Goal: Ask a question: Seek information or help from site administrators or community

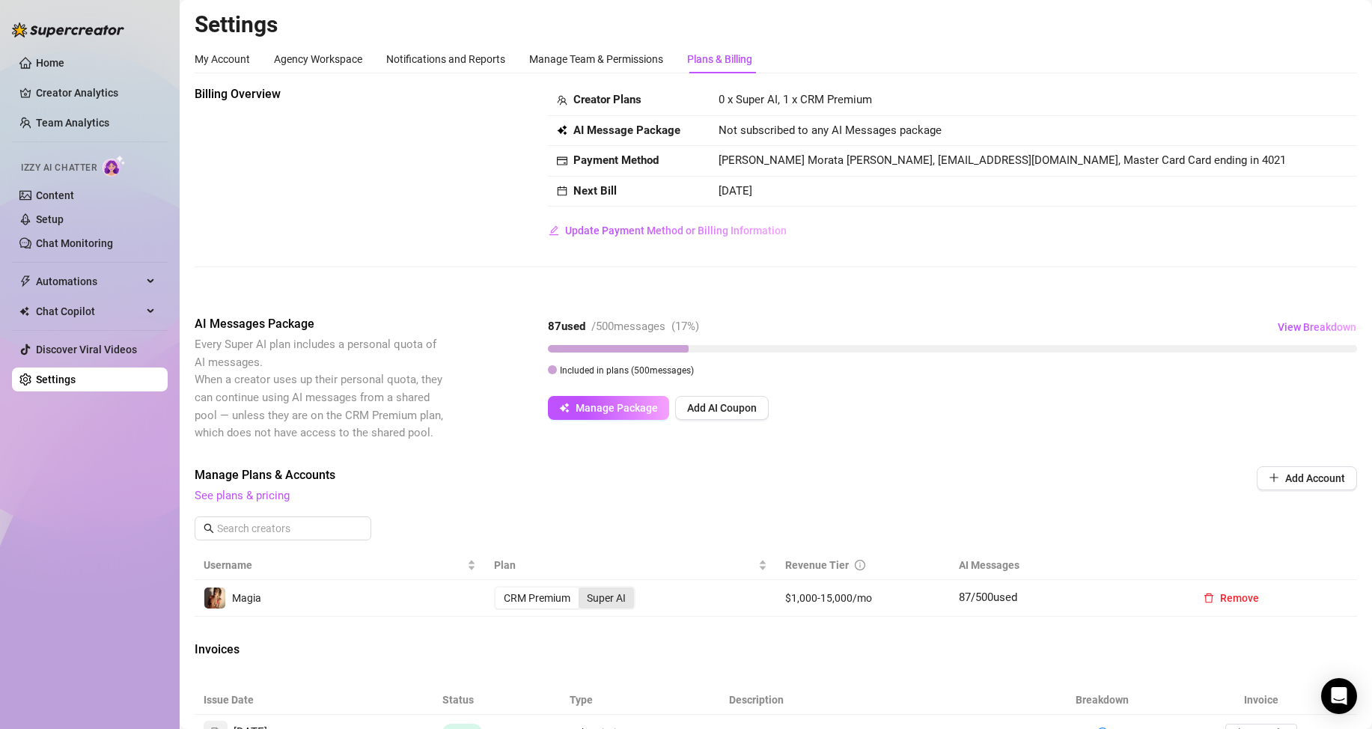
click at [609, 597] on div "Super AI" at bounding box center [606, 598] width 55 height 21
click at [582, 590] on input "Super AI" at bounding box center [582, 590] width 0 height 0
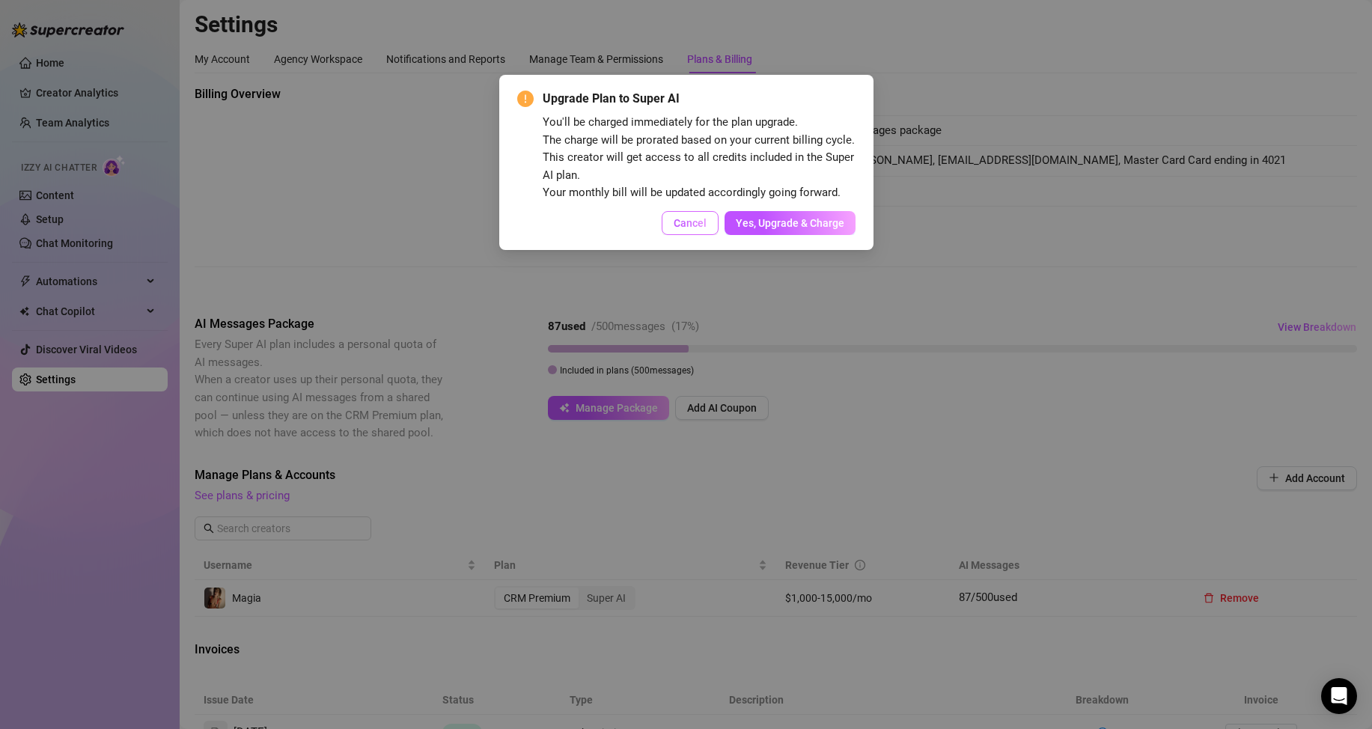
click at [698, 223] on span "Cancel" at bounding box center [690, 223] width 33 height 12
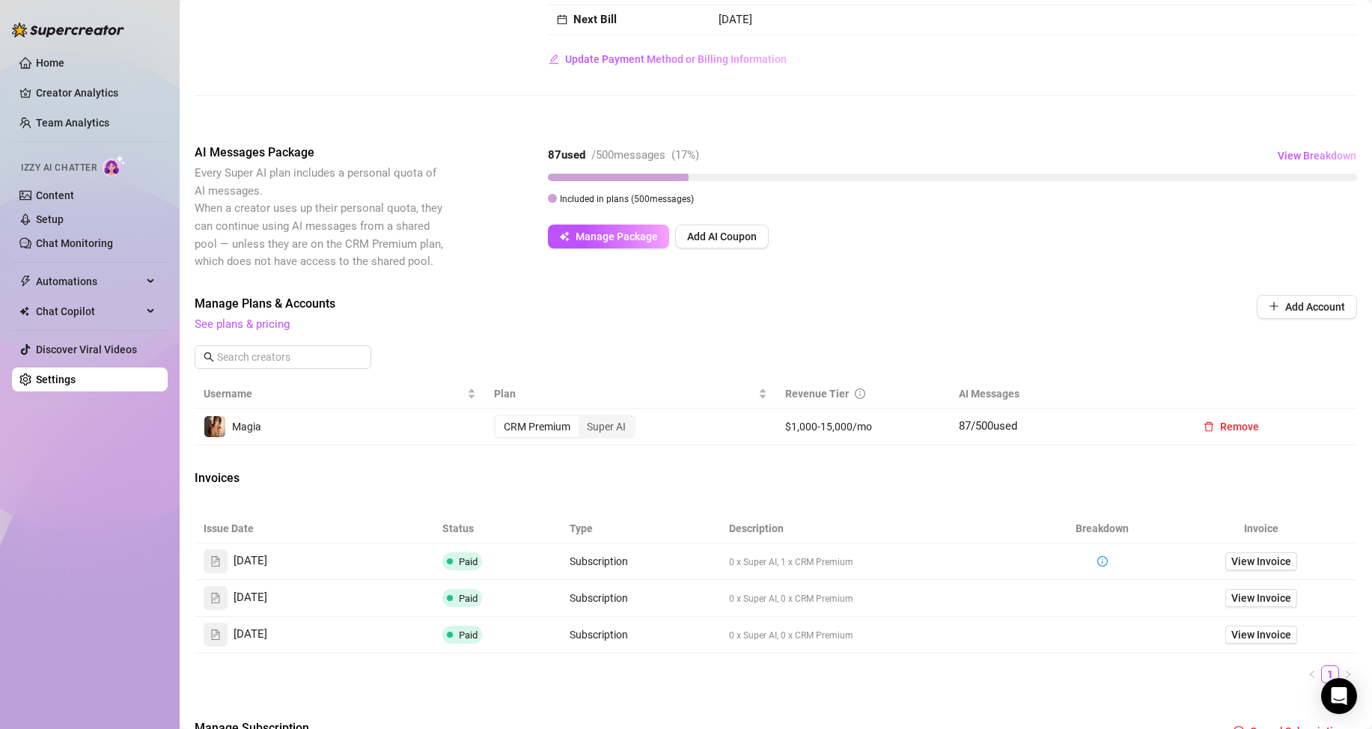
scroll to position [200, 0]
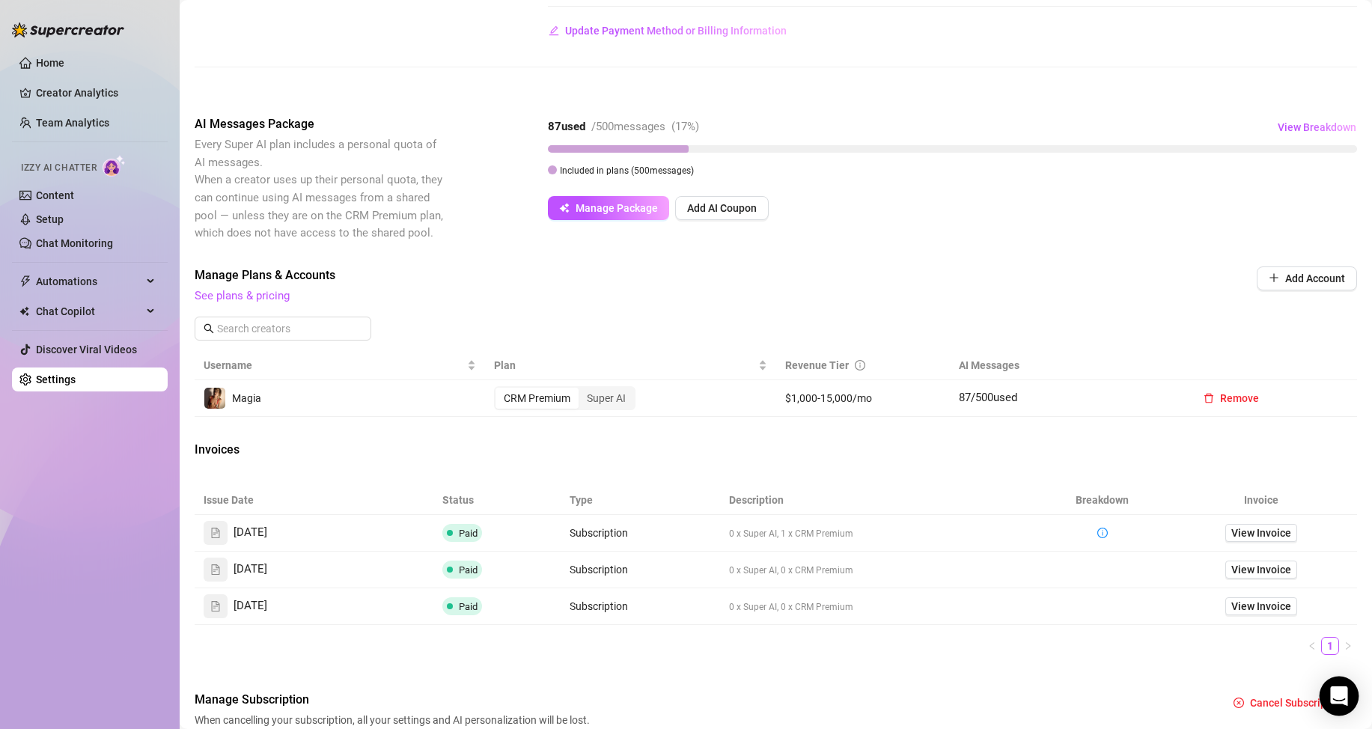
click at [1341, 695] on icon "Open Intercom Messenger" at bounding box center [1338, 696] width 17 height 19
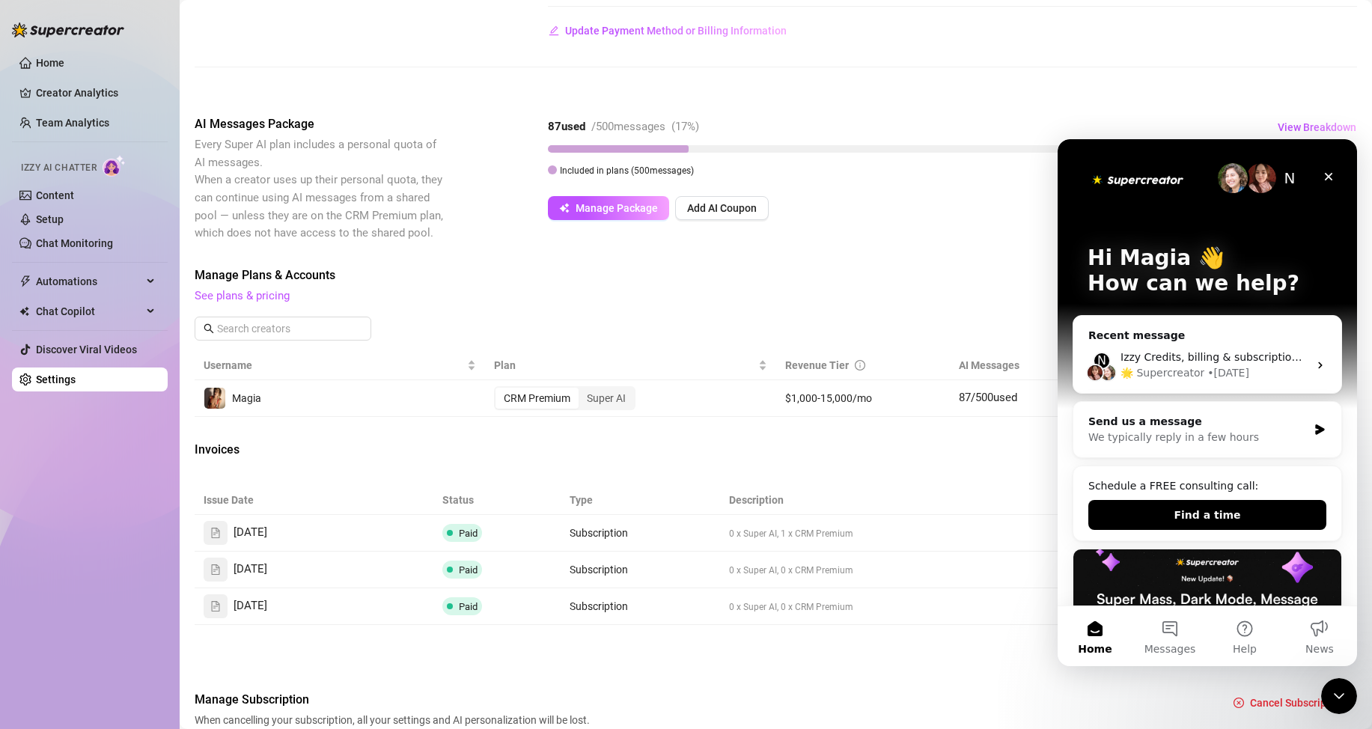
scroll to position [0, 0]
click at [1190, 440] on div "We typically reply in a few hours" at bounding box center [1198, 438] width 219 height 16
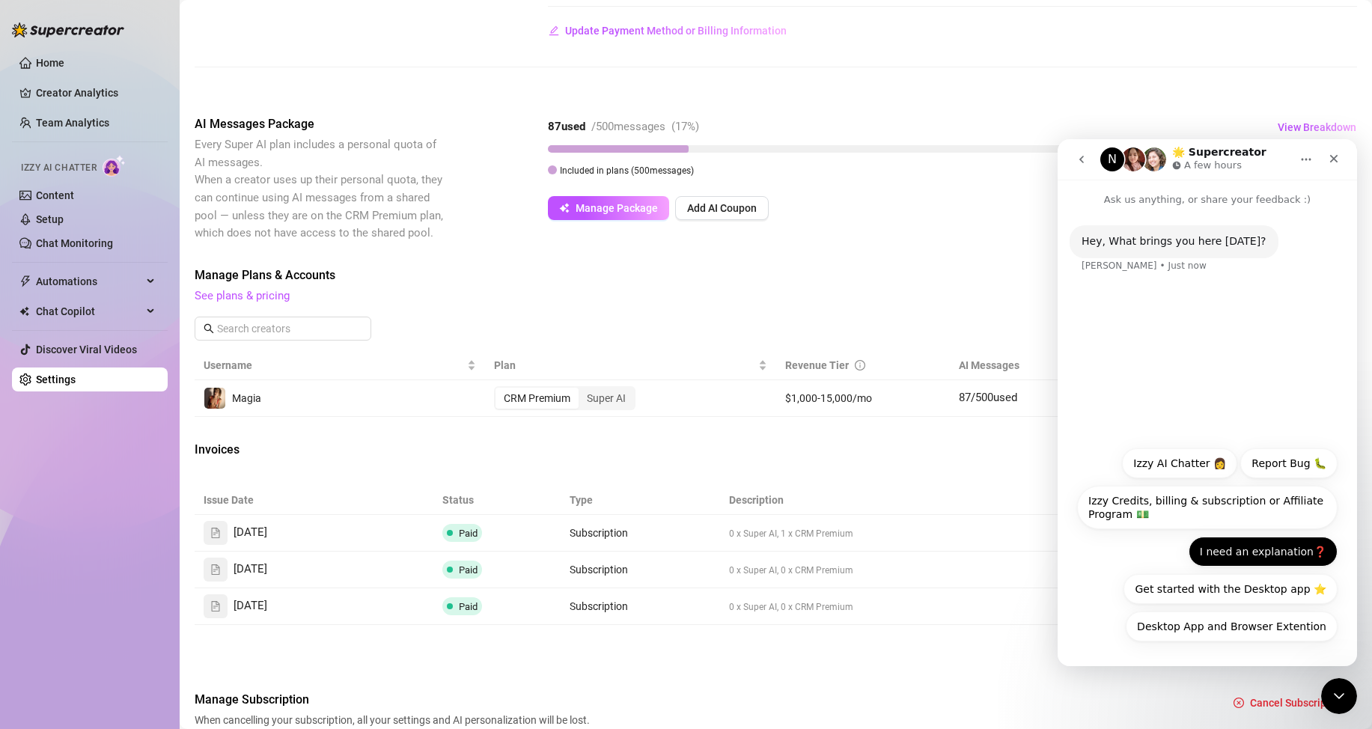
click at [1259, 552] on button "I need an explanation❓" at bounding box center [1263, 552] width 149 height 30
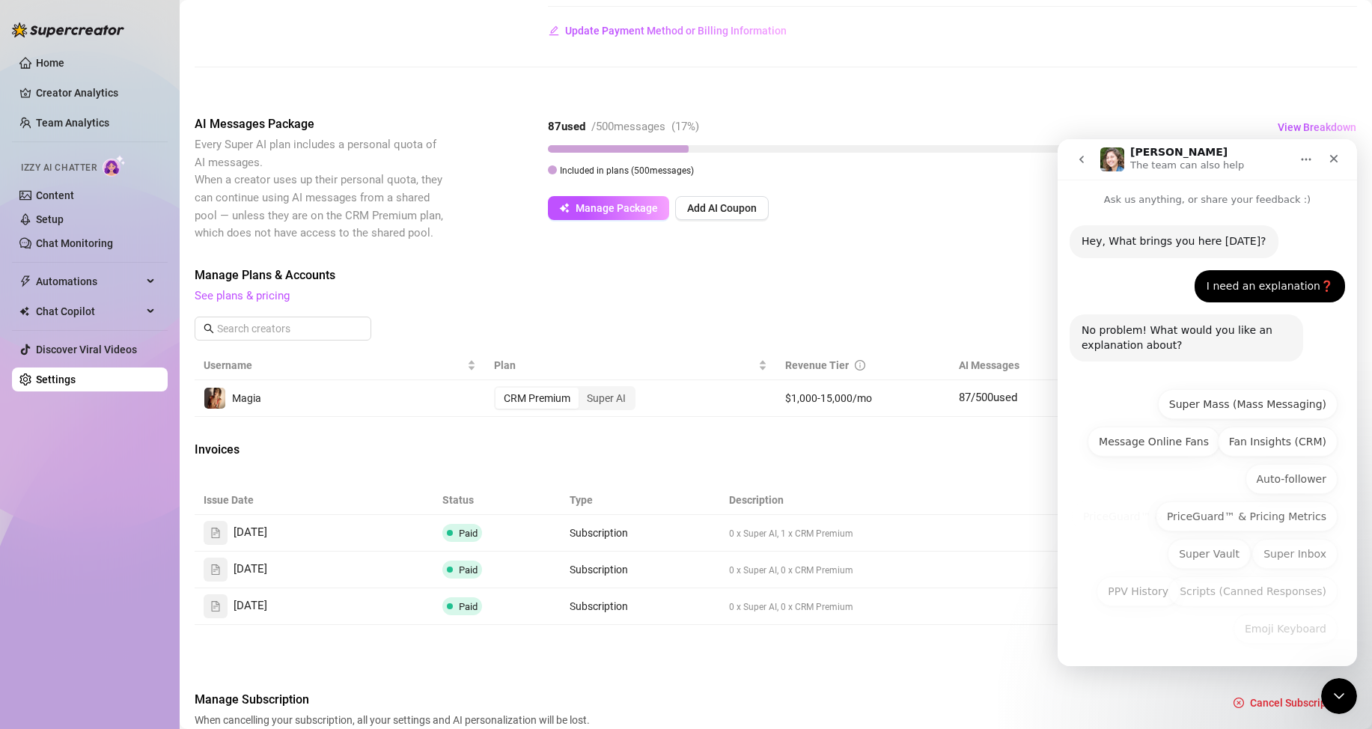
scroll to position [2, 0]
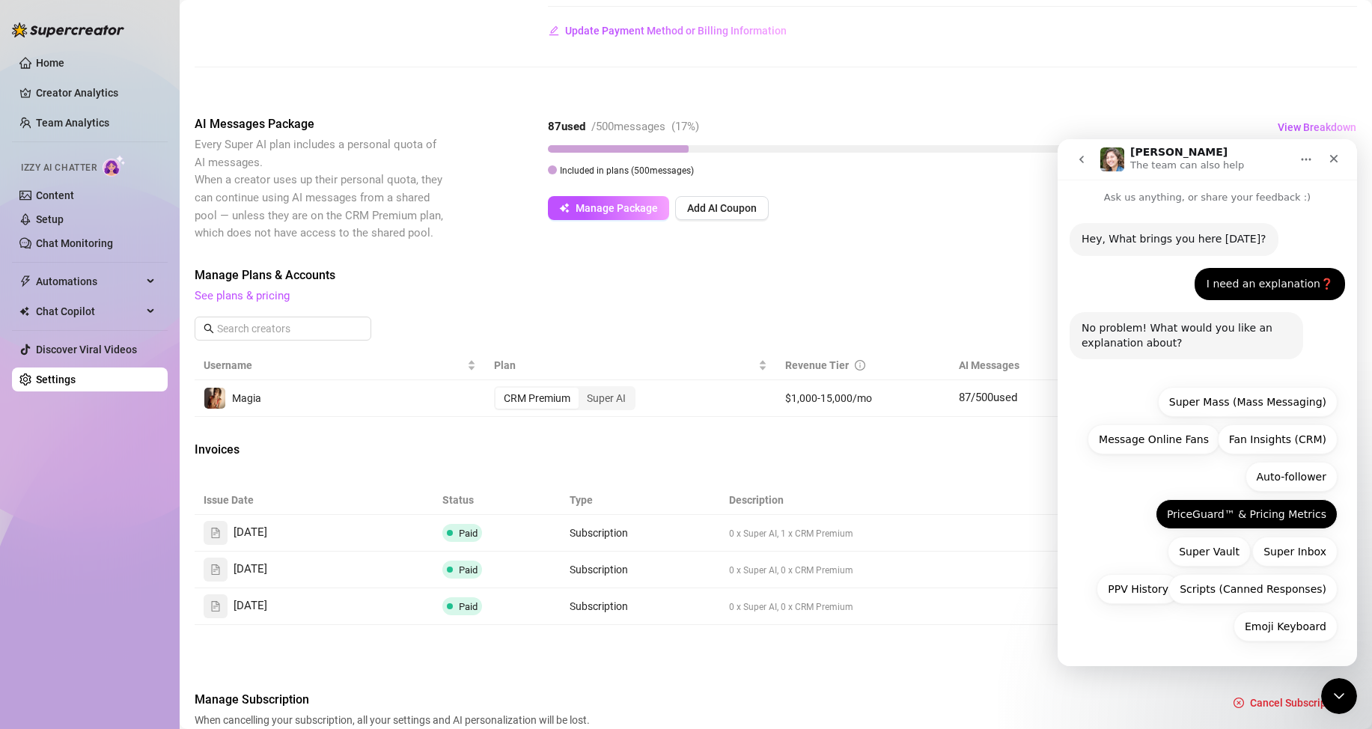
click at [1257, 514] on button "PriceGuard™ & Pricing Metrics" at bounding box center [1247, 514] width 182 height 30
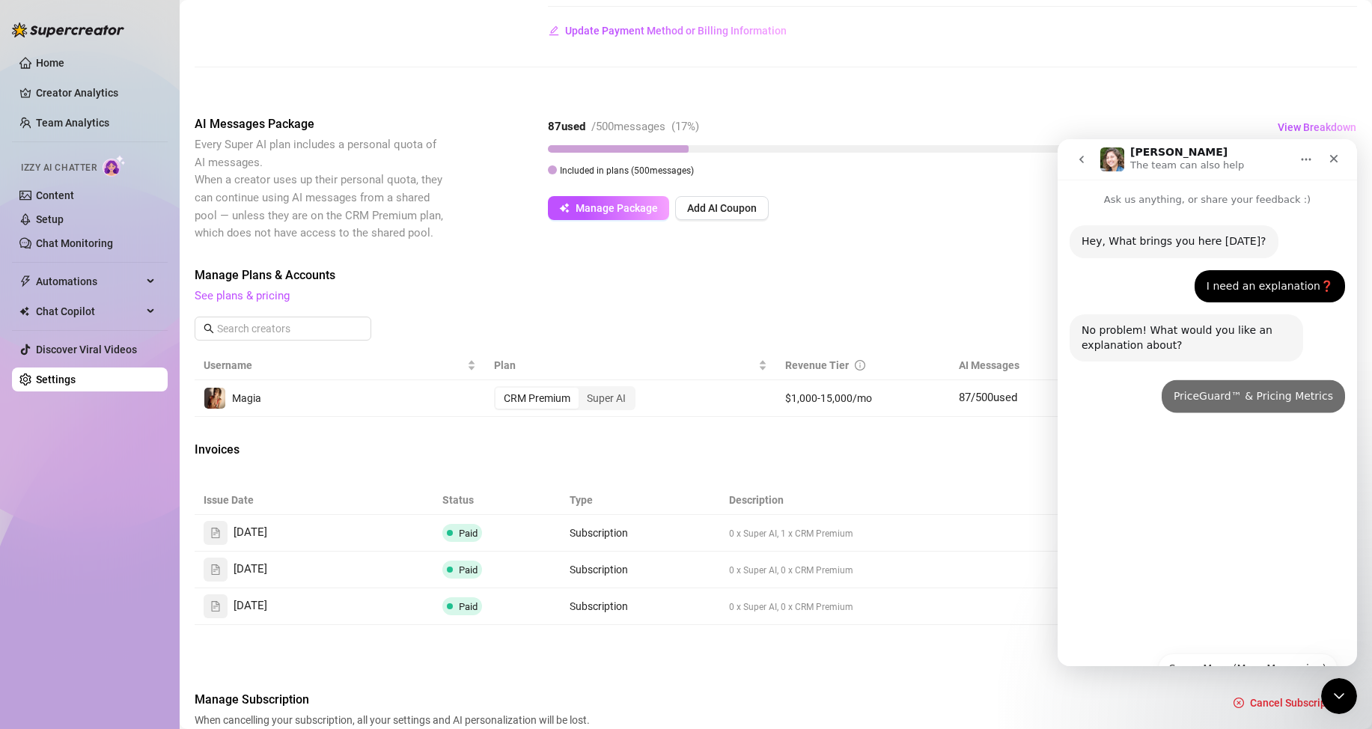
scroll to position [0, 0]
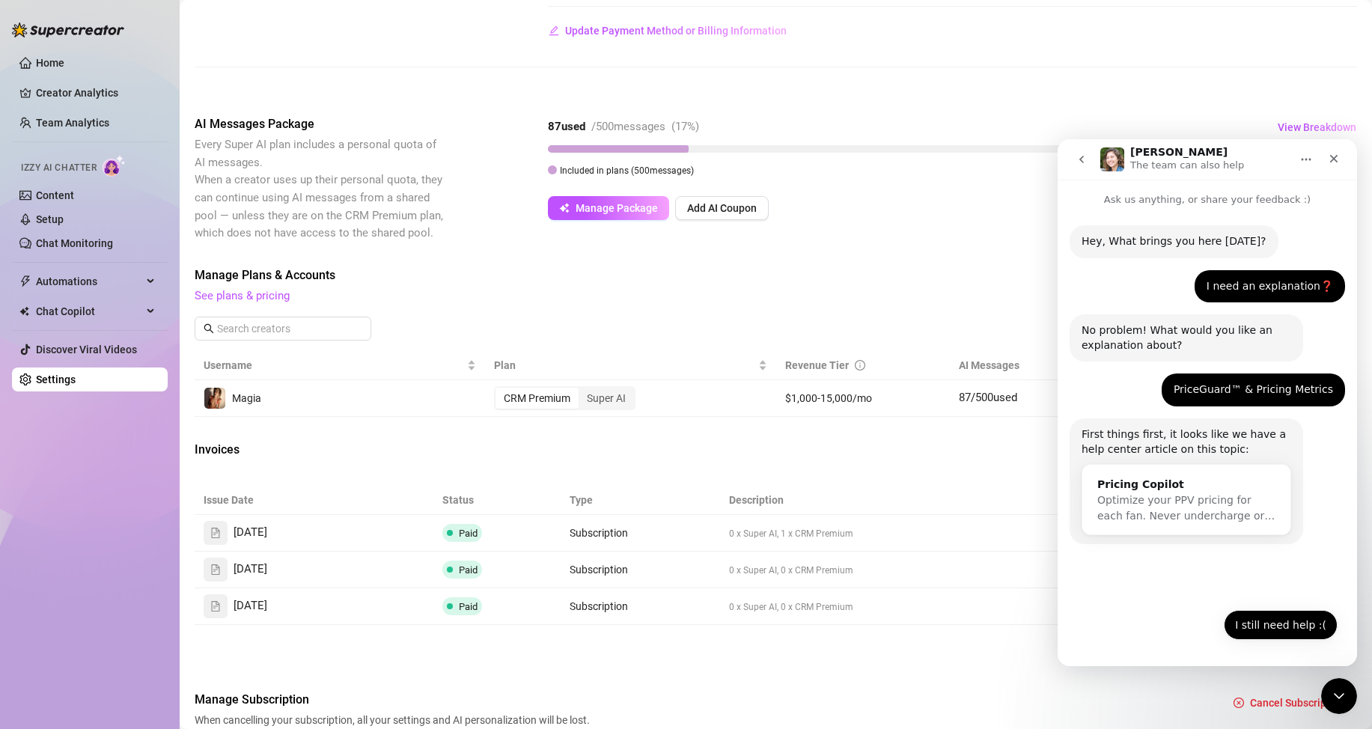
click at [1275, 622] on button "I still need help :(" at bounding box center [1281, 625] width 114 height 30
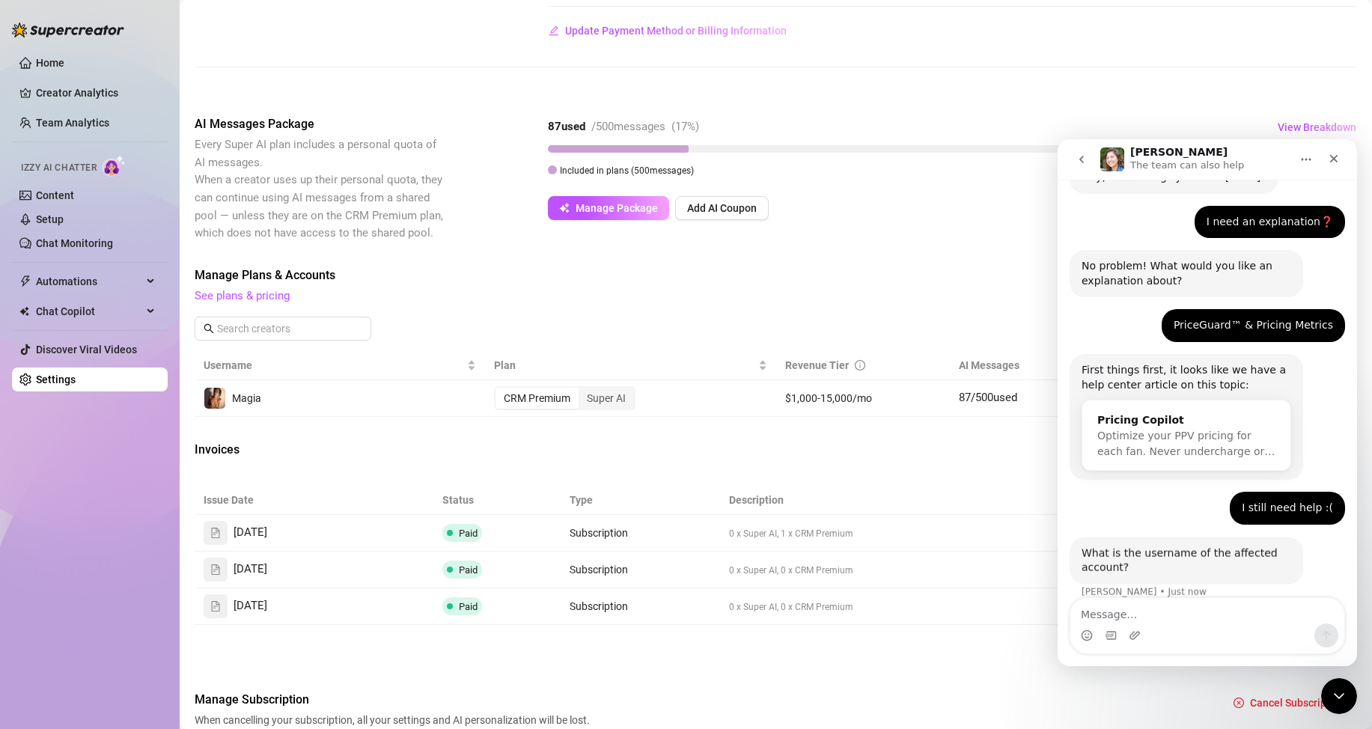
scroll to position [82, 0]
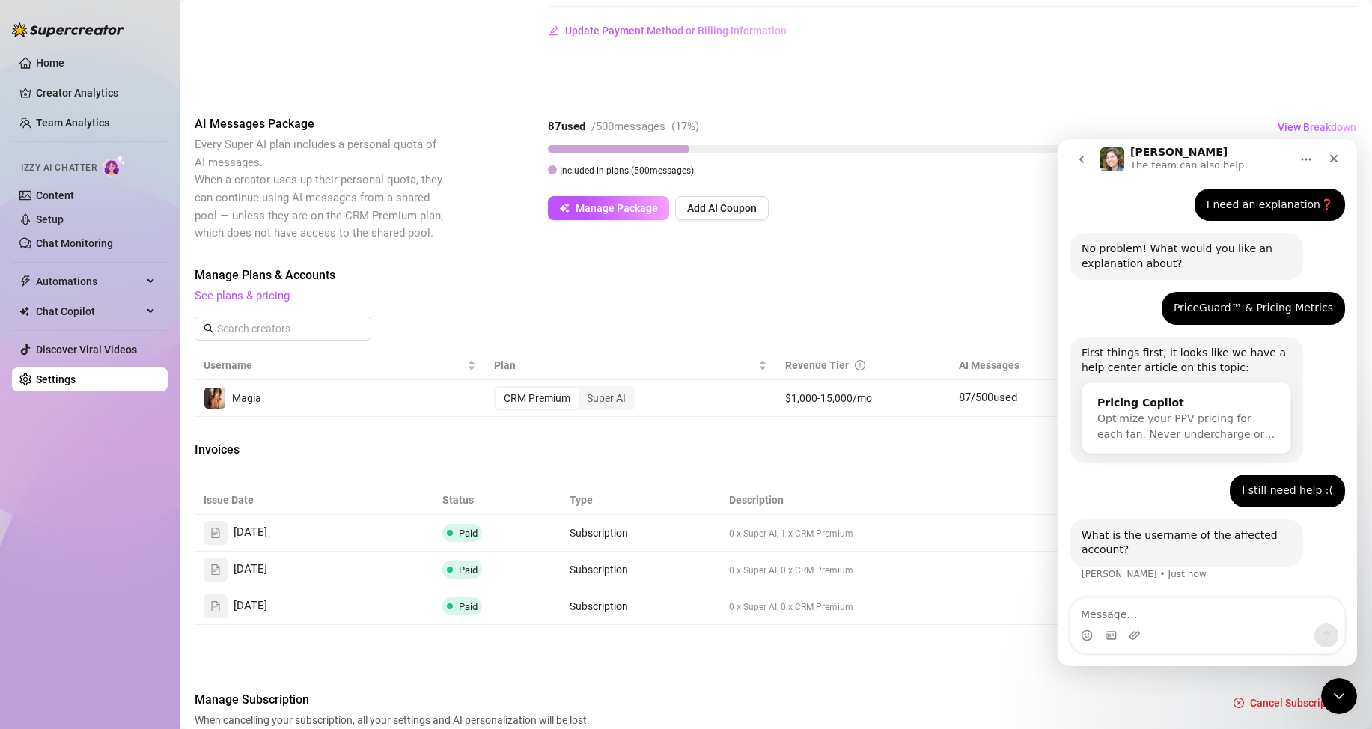
click at [1128, 611] on textarea "Message…" at bounding box center [1208, 610] width 274 height 25
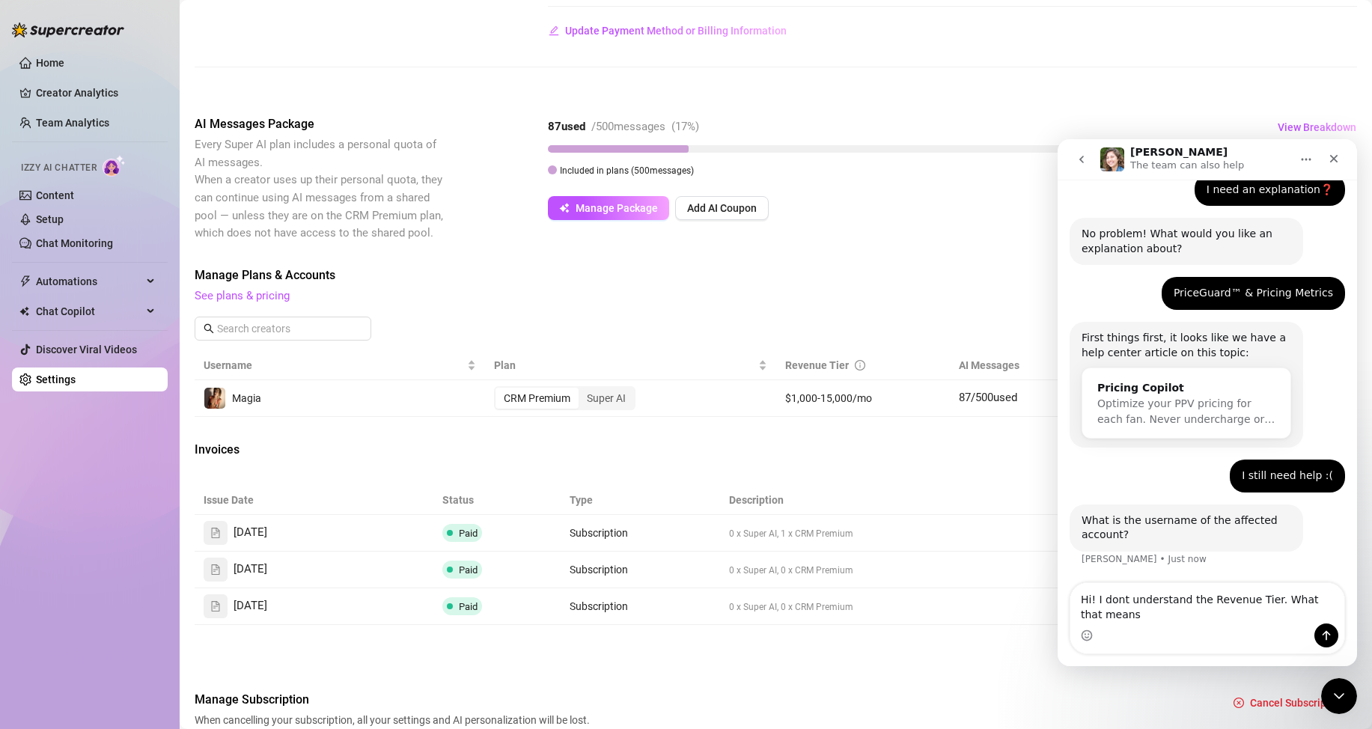
type textarea "Hi! I dont understand the Revenue Tier. What that means?"
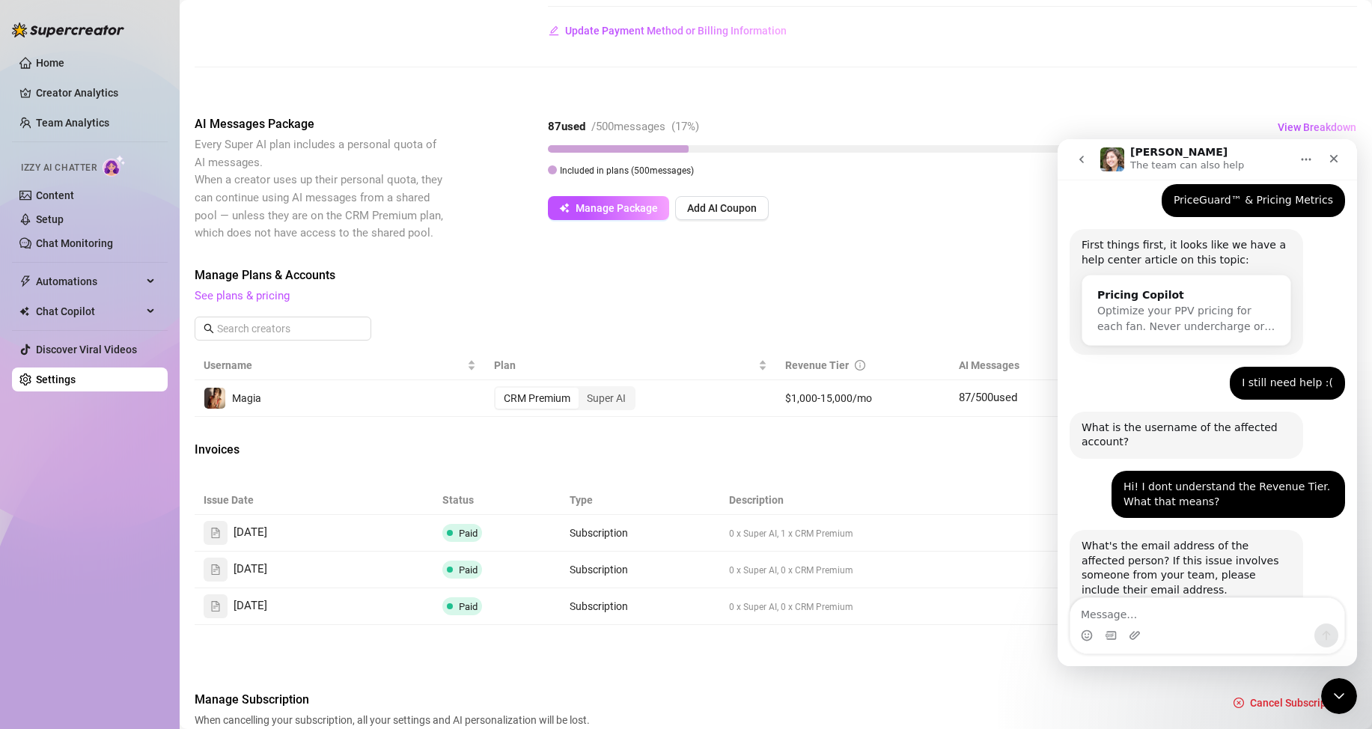
scroll to position [267, 0]
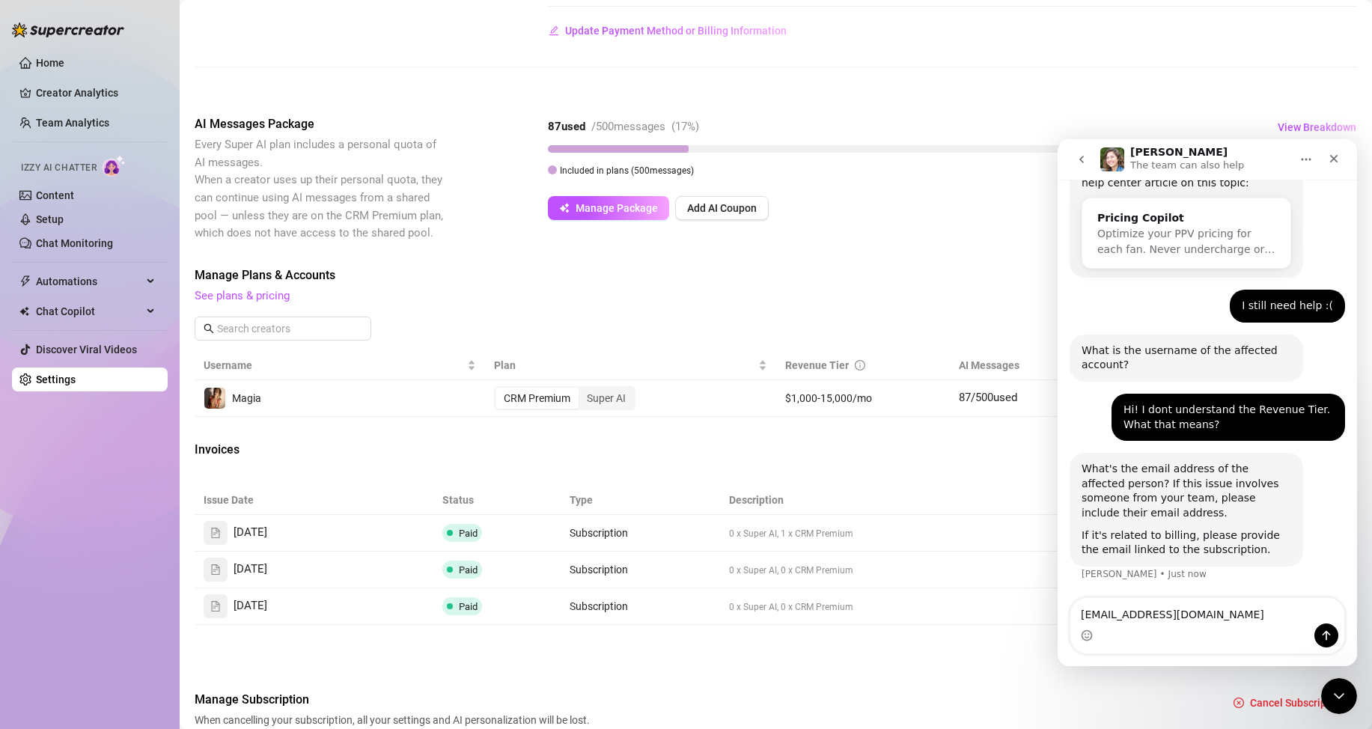
type textarea "[EMAIL_ADDRESS][DOMAIN_NAME]"
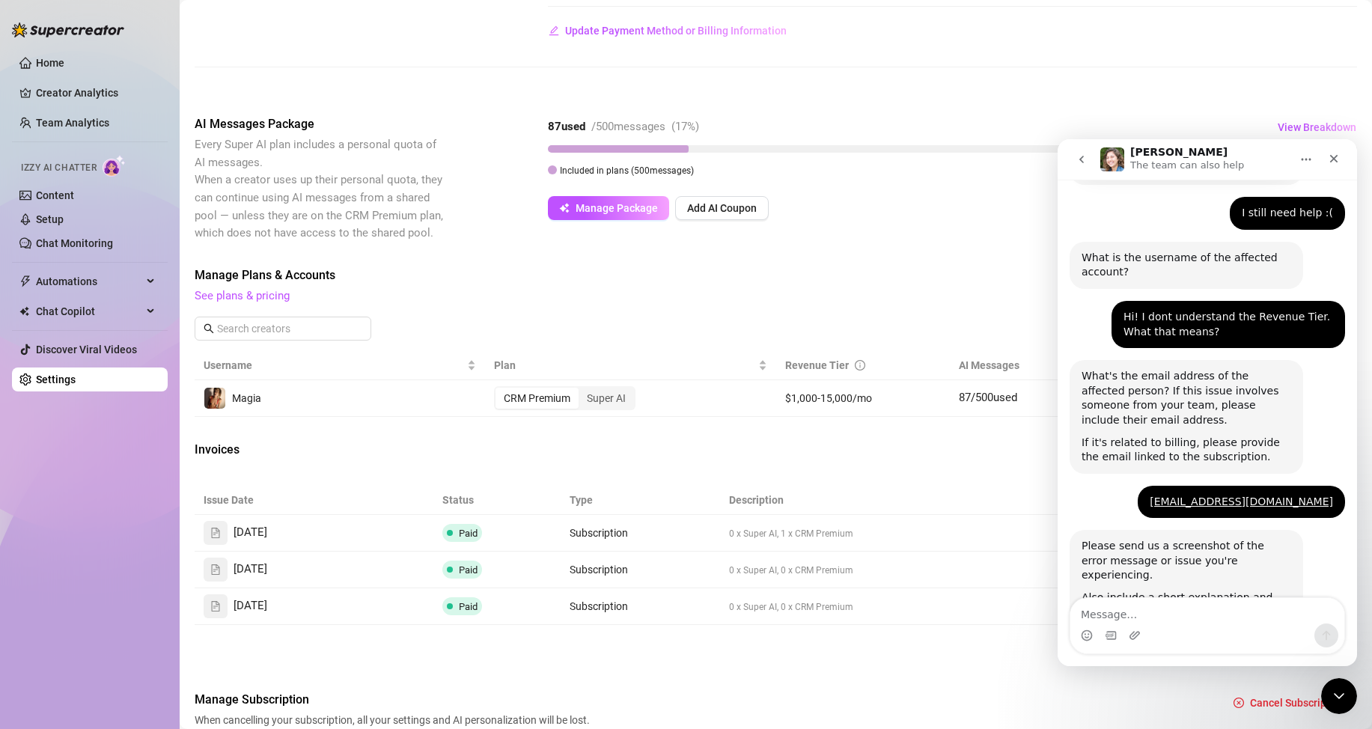
scroll to position [466, 0]
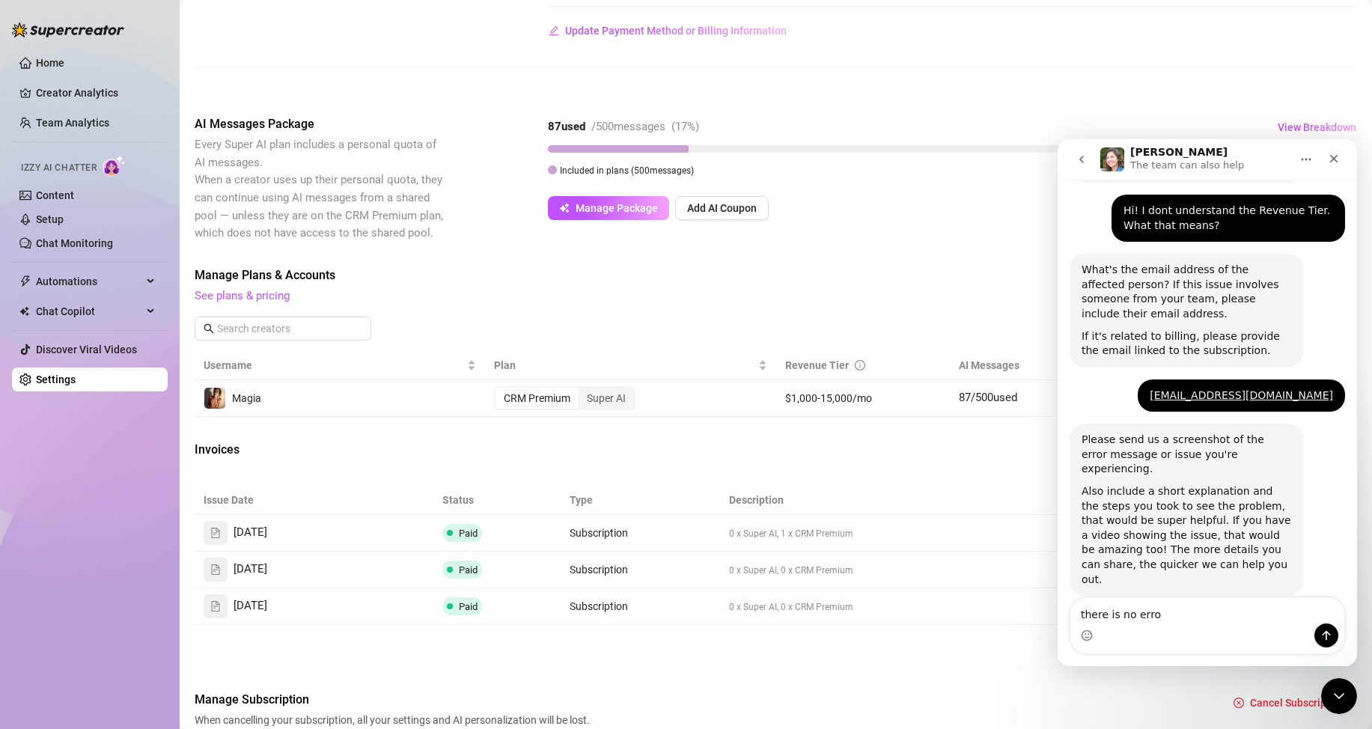
type textarea "there is no error"
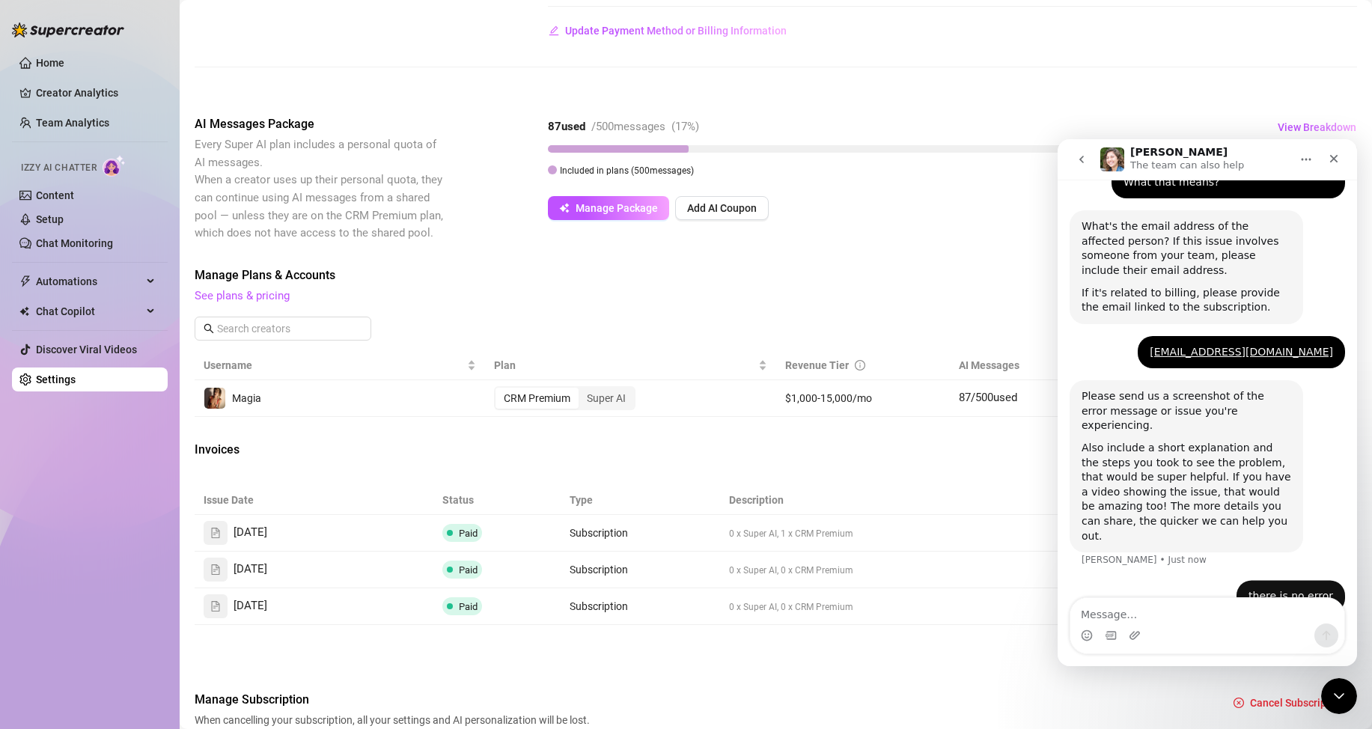
scroll to position [511, 0]
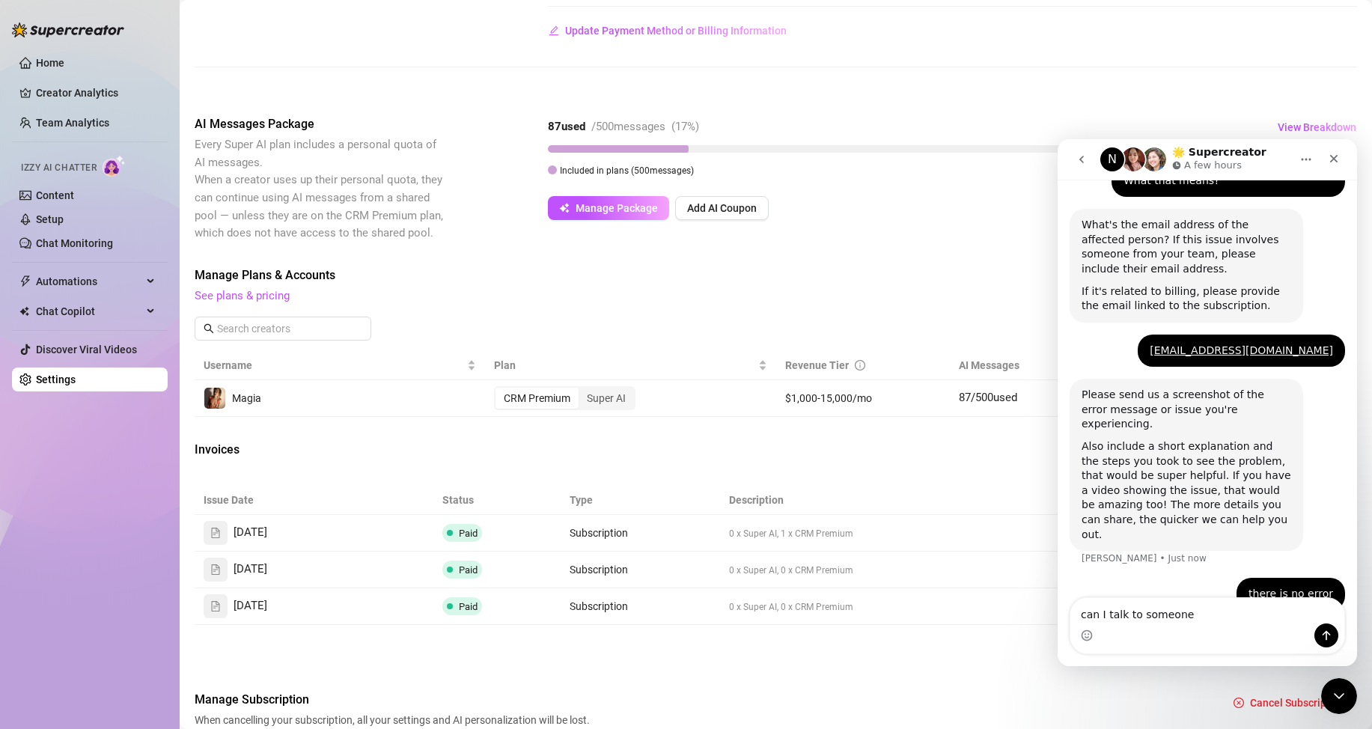
type textarea "can I talk to someone?"
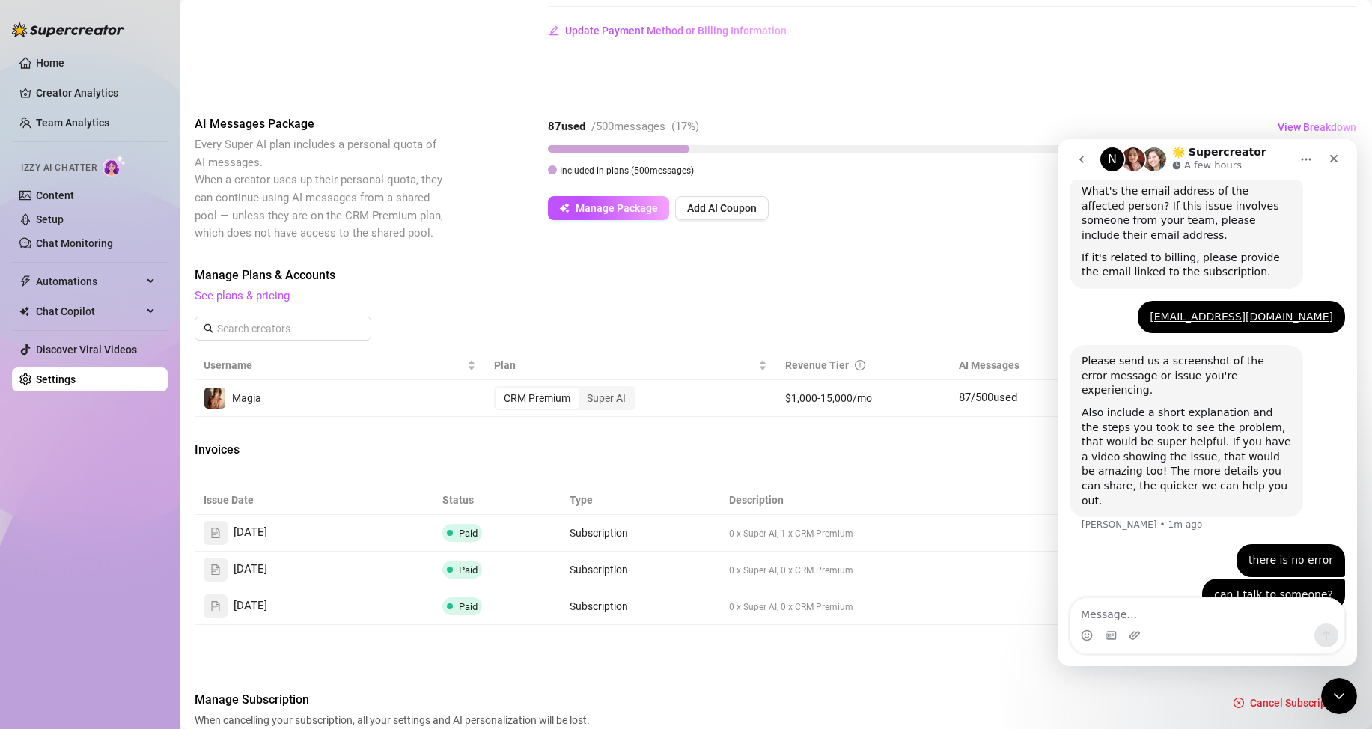
click at [1166, 618] on textarea "Message…" at bounding box center [1208, 610] width 274 height 25
drag, startPoint x: 1191, startPoint y: 619, endPoint x: 1163, endPoint y: 612, distance: 28.7
click at [1190, 619] on textarea "Message…" at bounding box center [1208, 610] width 274 height 25
type textarea "Hi"
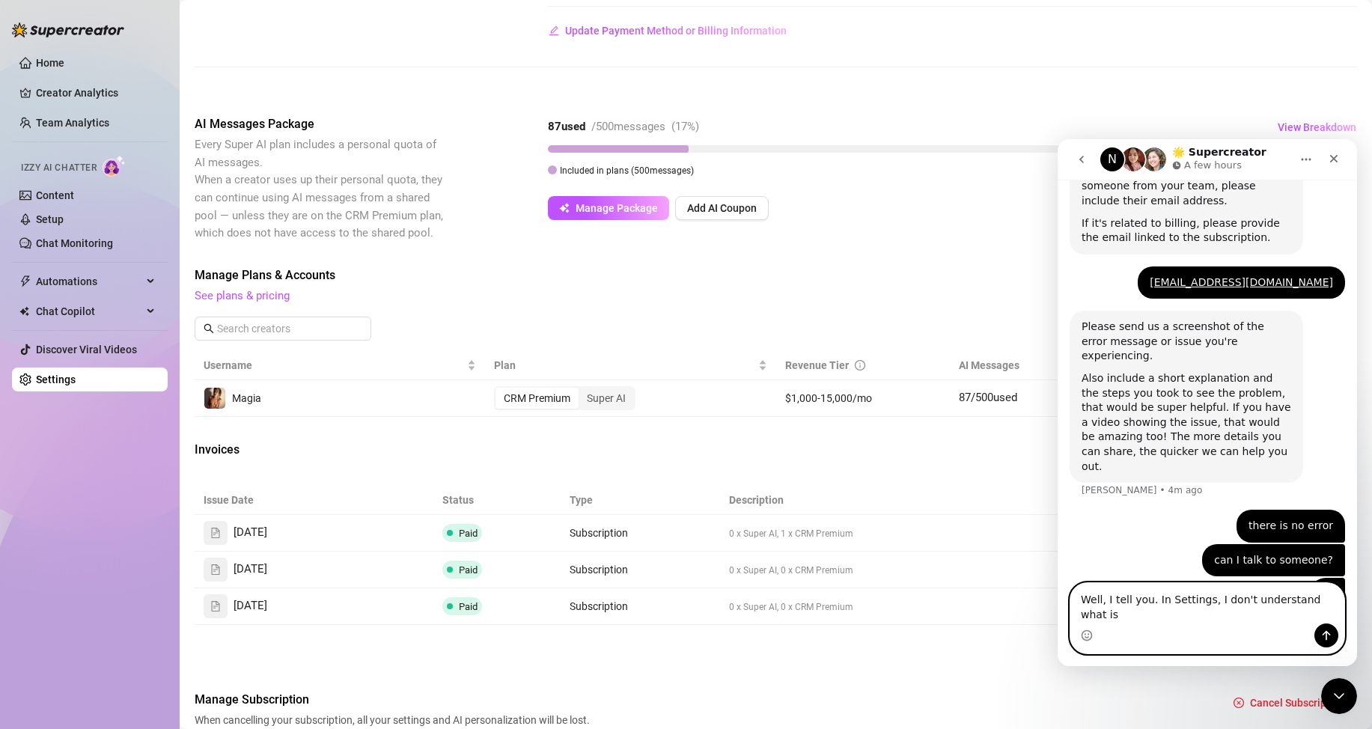
click at [1219, 620] on textarea "Well, I tell you. In Settings, I don't understand what is" at bounding box center [1208, 603] width 274 height 40
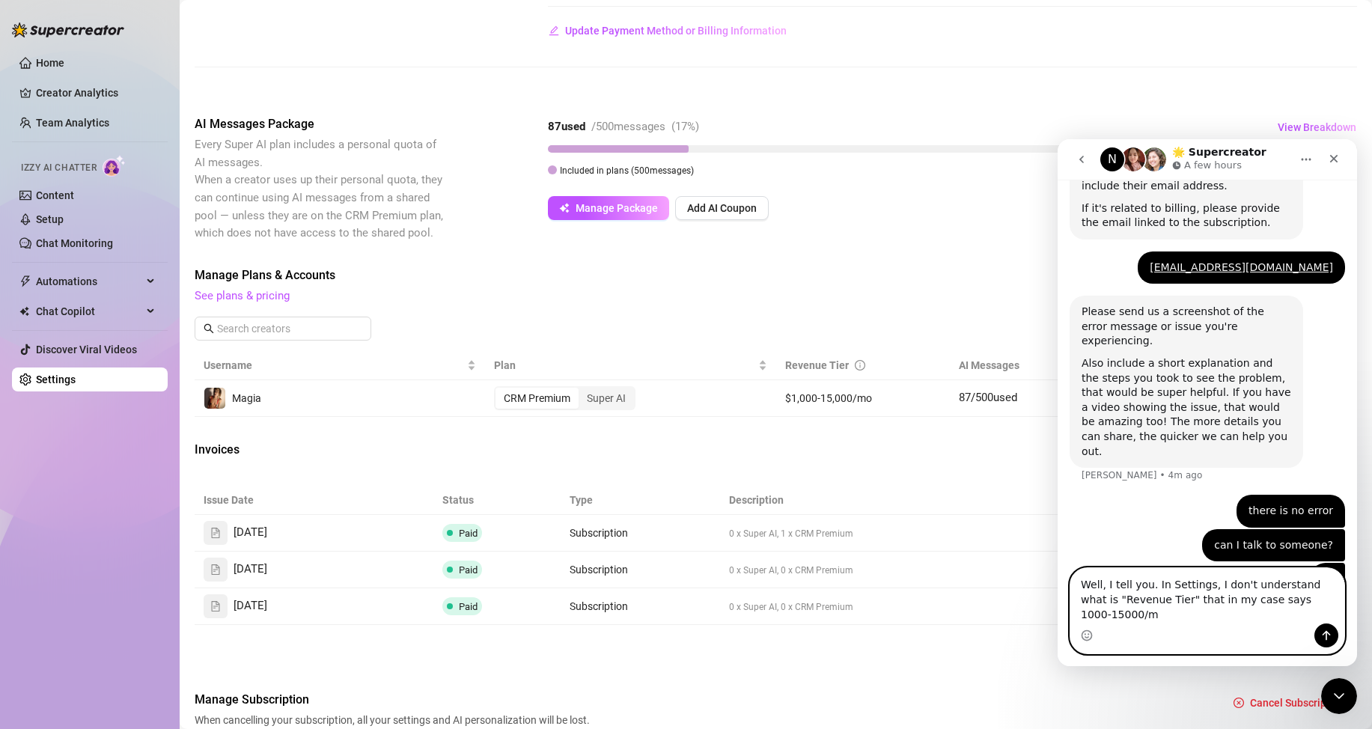
type textarea "Well, I tell you. In Settings, I don't understand what is "Revenue Tier" that i…"
click at [1319, 612] on textarea "Well, I tell you. In Settings, I don't understand what is "Revenue Tier" that i…" at bounding box center [1208, 595] width 274 height 55
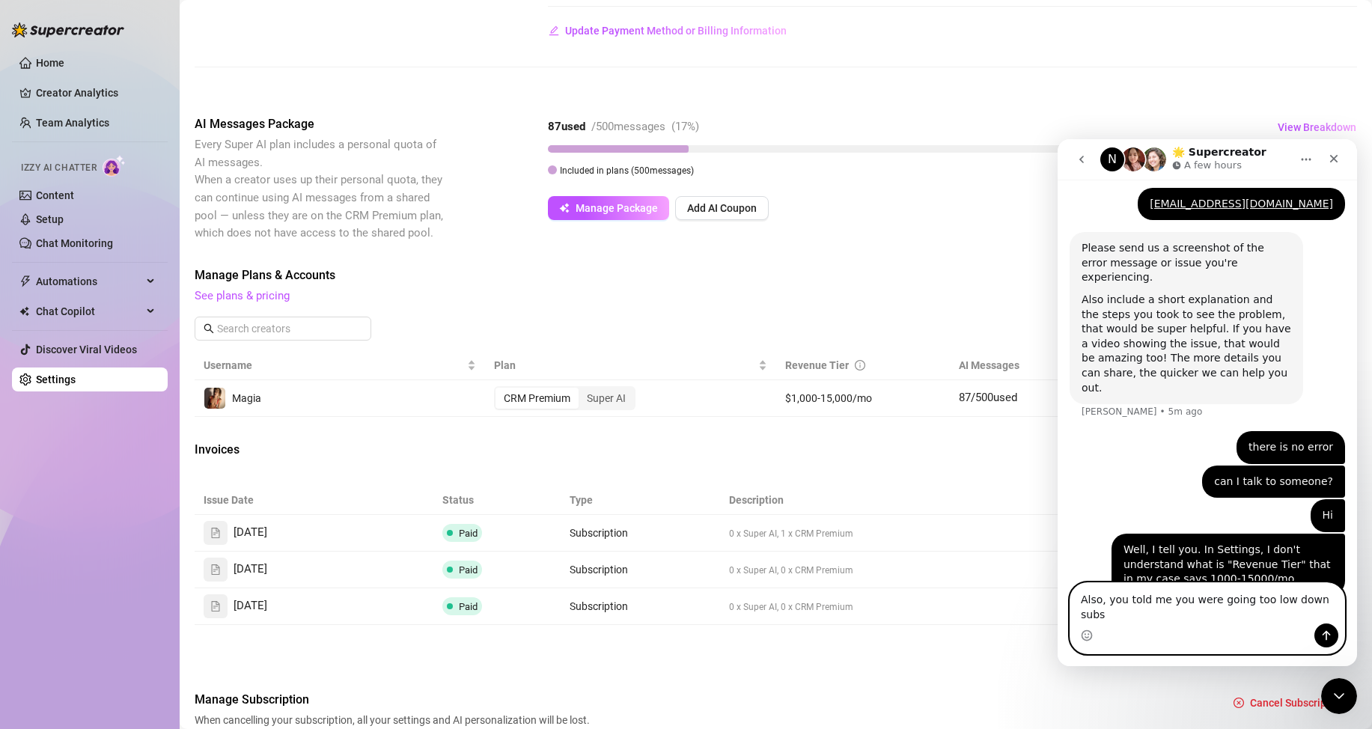
scroll to position [642, 0]
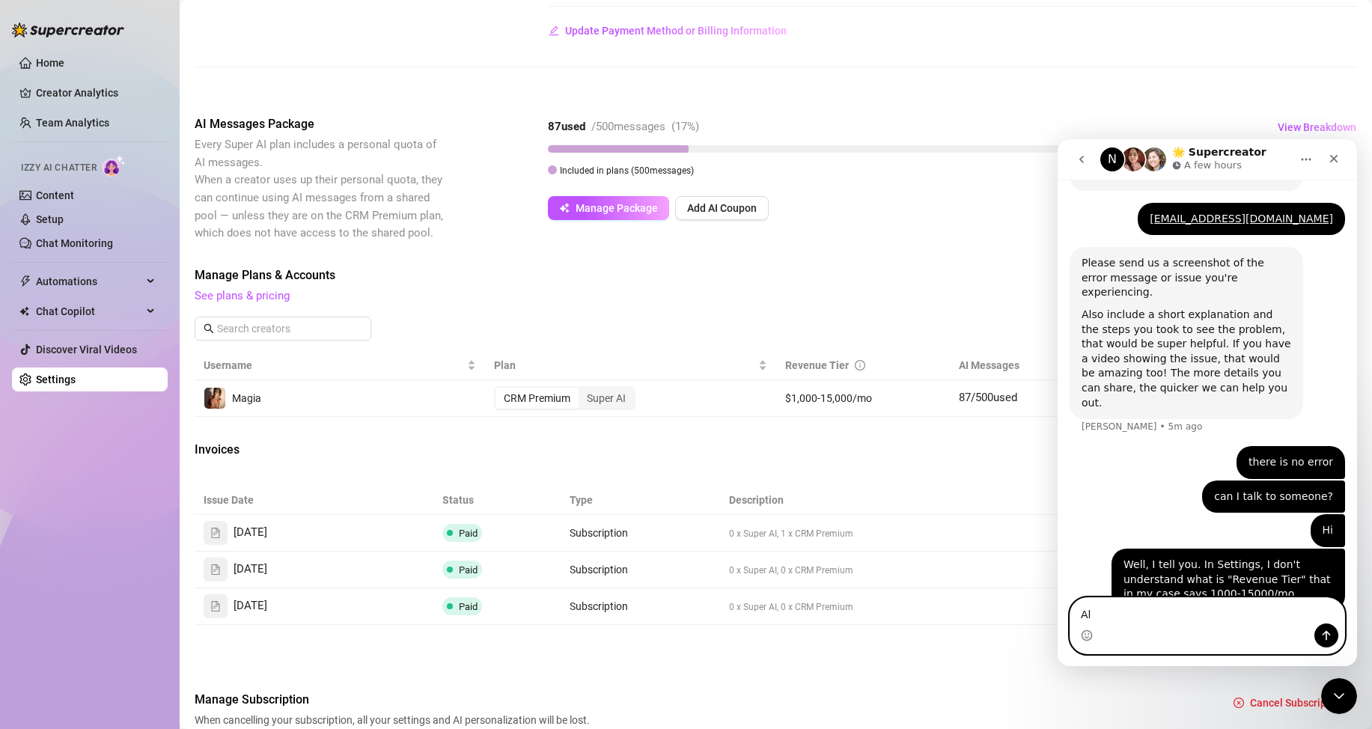
type textarea "A"
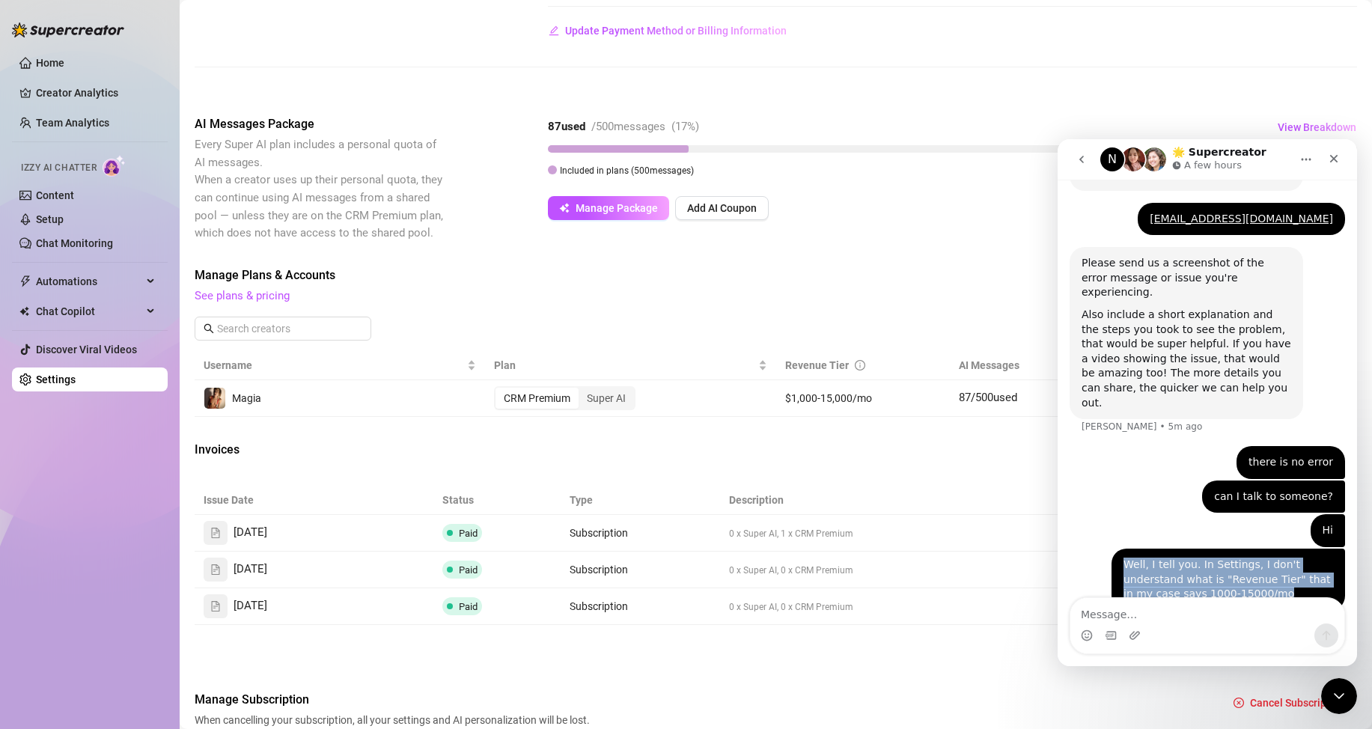
drag, startPoint x: 1196, startPoint y: 569, endPoint x: 1110, endPoint y: 529, distance: 94.4
click at [1112, 549] on div "Well, I tell you. In Settings, I don't understand what is "Revenue Tier" that i…" at bounding box center [1229, 580] width 234 height 62
copy div "Well, I tell you. In Settings, I don't understand what is "Revenue Tier" that i…"
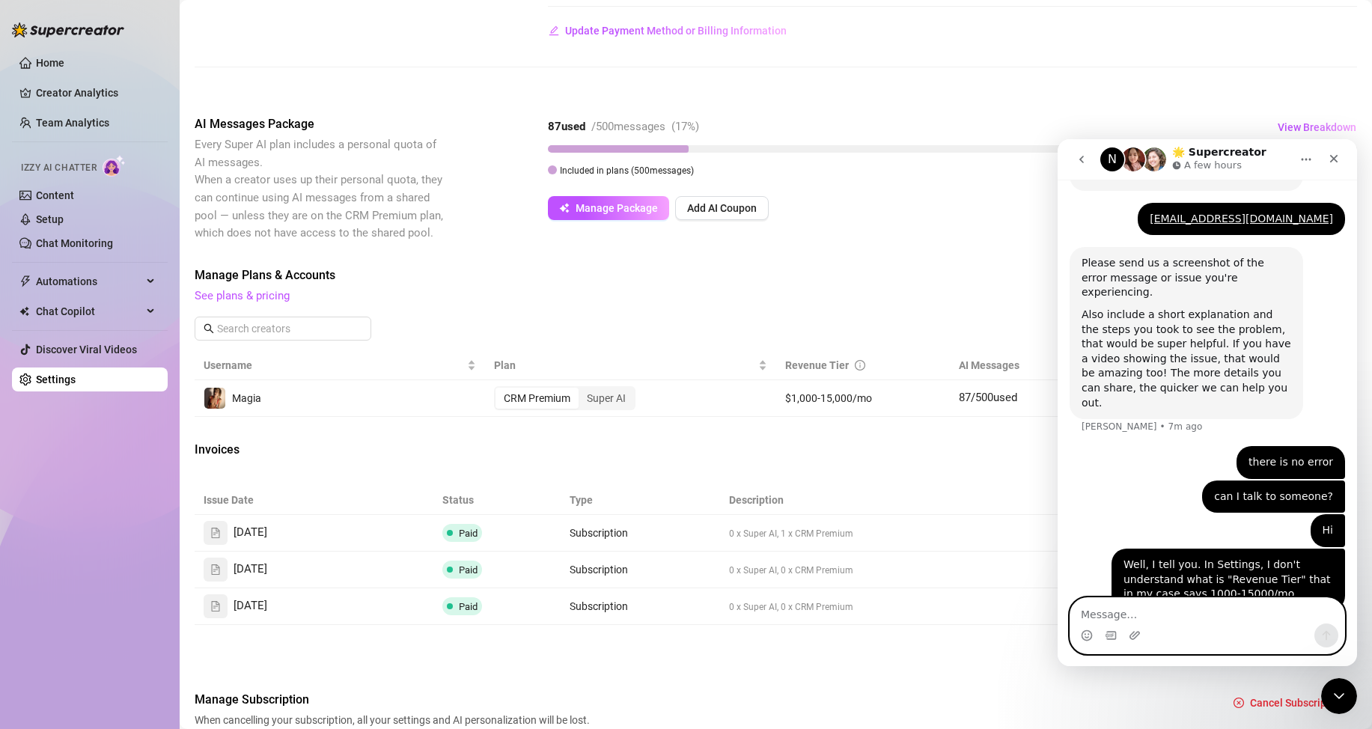
click at [1171, 607] on textarea "Message…" at bounding box center [1208, 610] width 274 height 25
click at [1085, 157] on icon "go back" at bounding box center [1082, 159] width 12 height 12
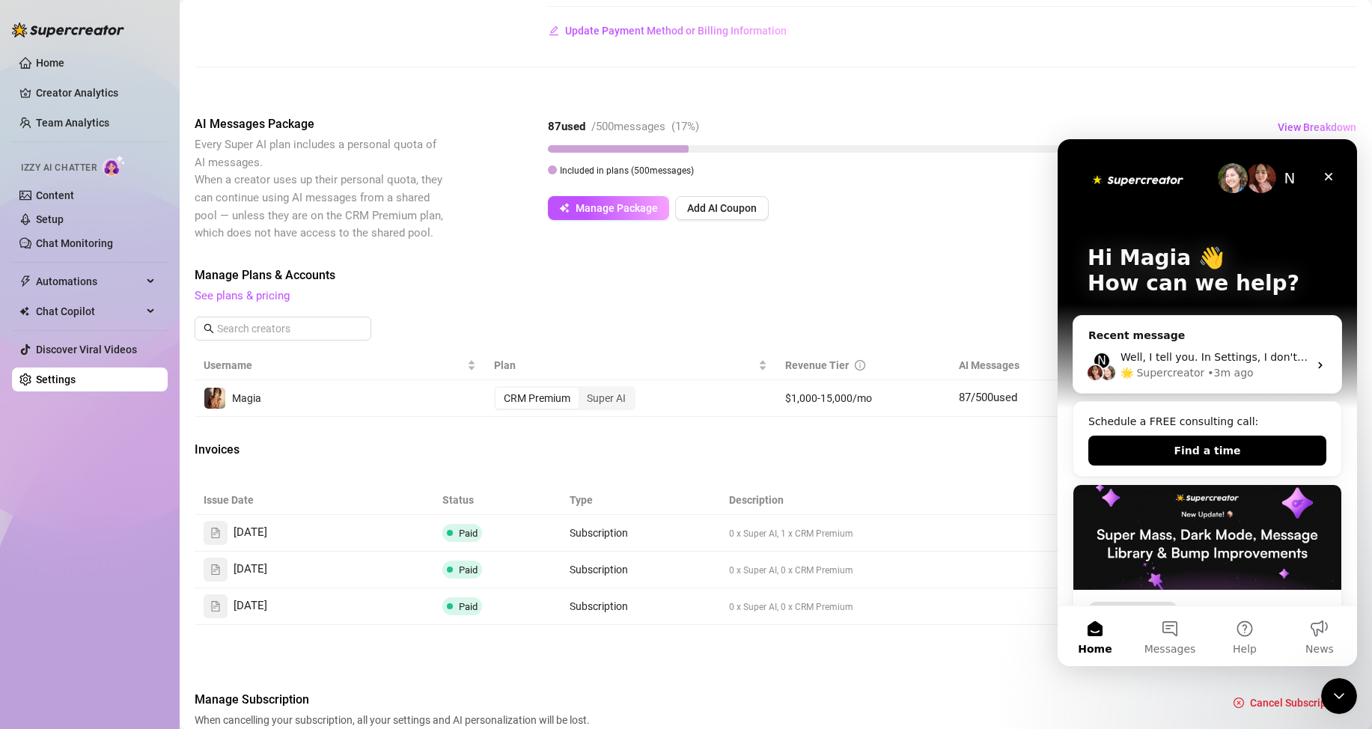
scroll to position [0, 0]
click at [1167, 629] on button "Messages" at bounding box center [1170, 636] width 75 height 60
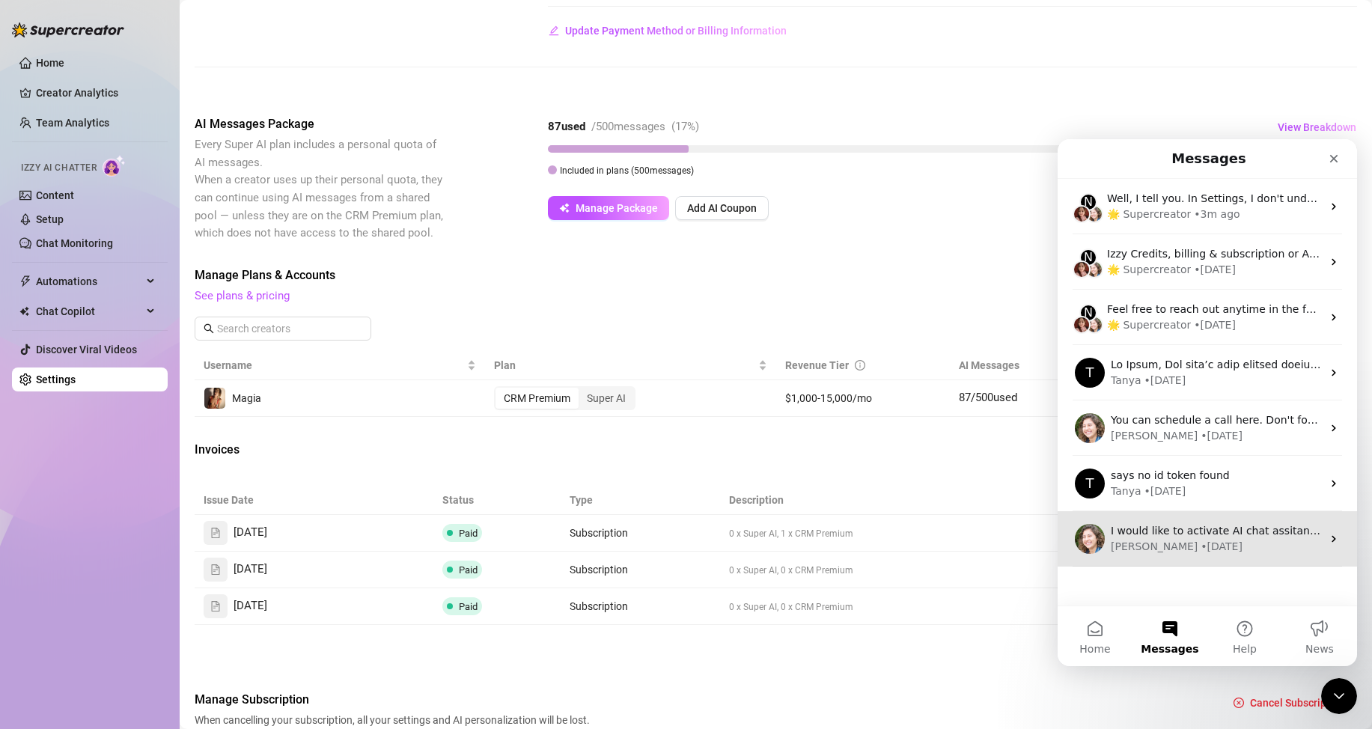
click at [1191, 530] on span "I would like to activate AI chat assitant, to try" at bounding box center [1230, 531] width 238 height 12
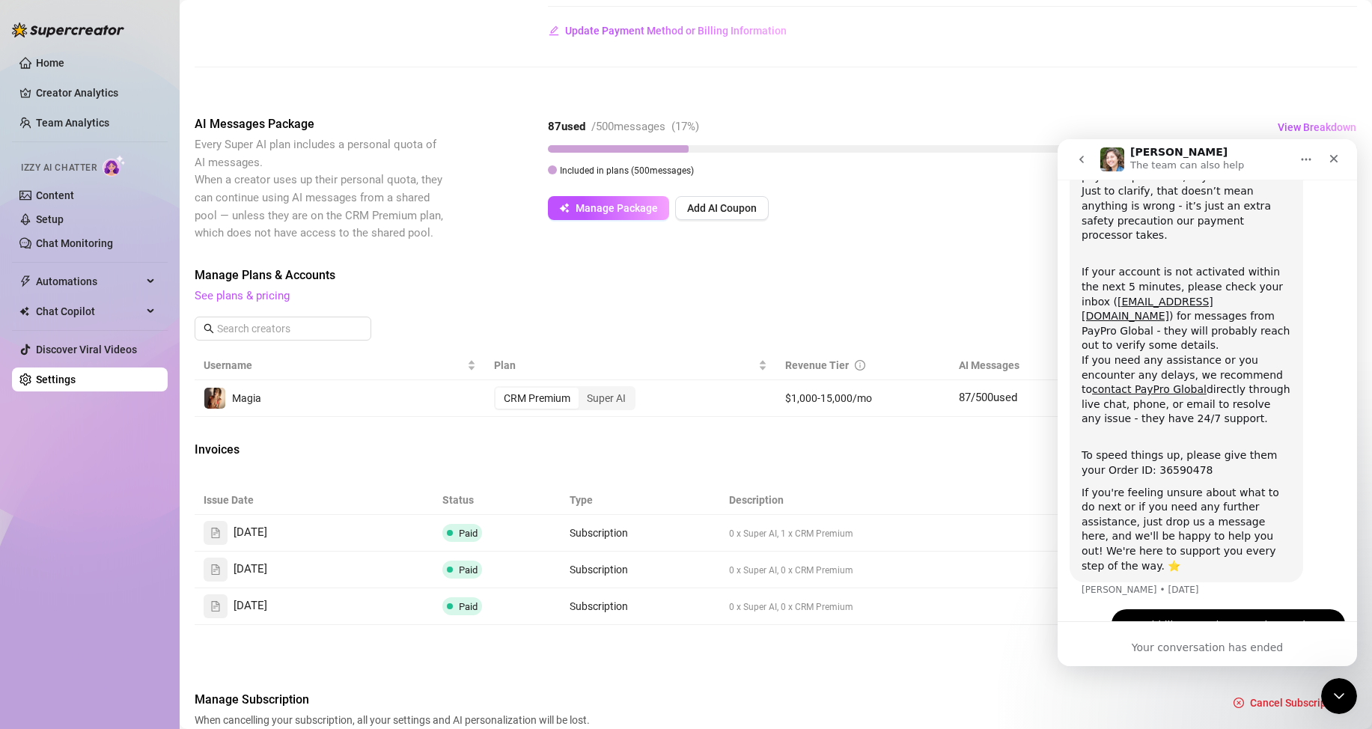
scroll to position [171, 0]
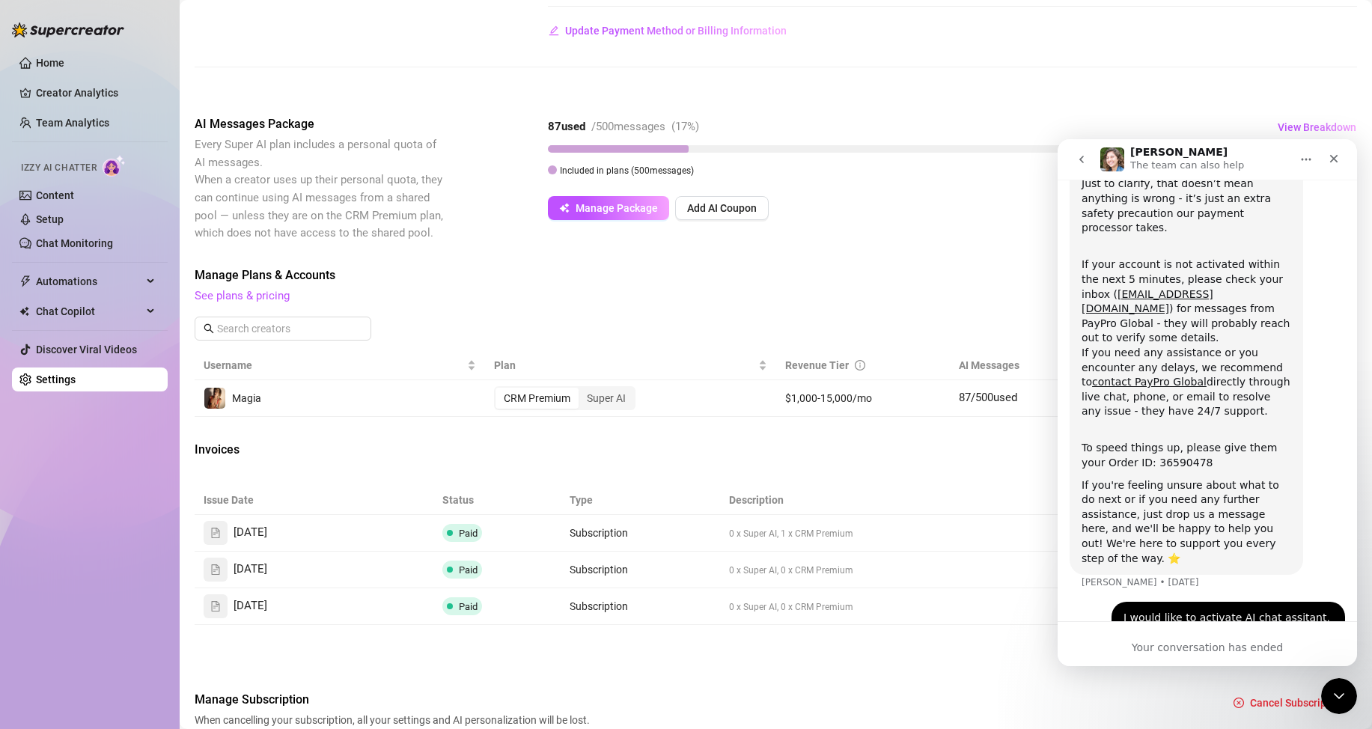
click at [1141, 153] on h1 "[PERSON_NAME]" at bounding box center [1179, 152] width 97 height 11
click at [1083, 160] on icon "go back" at bounding box center [1082, 159] width 12 height 12
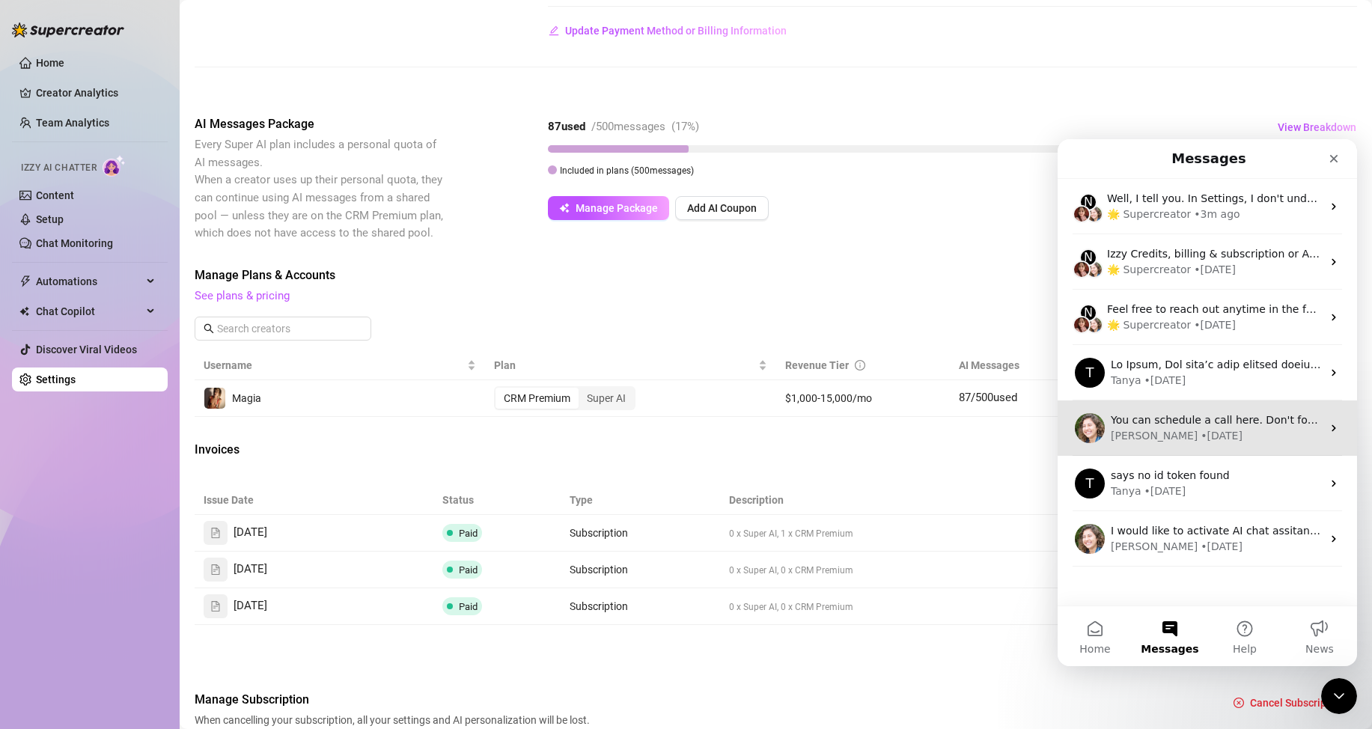
click at [1201, 430] on div "• [DATE]" at bounding box center [1222, 436] width 42 height 16
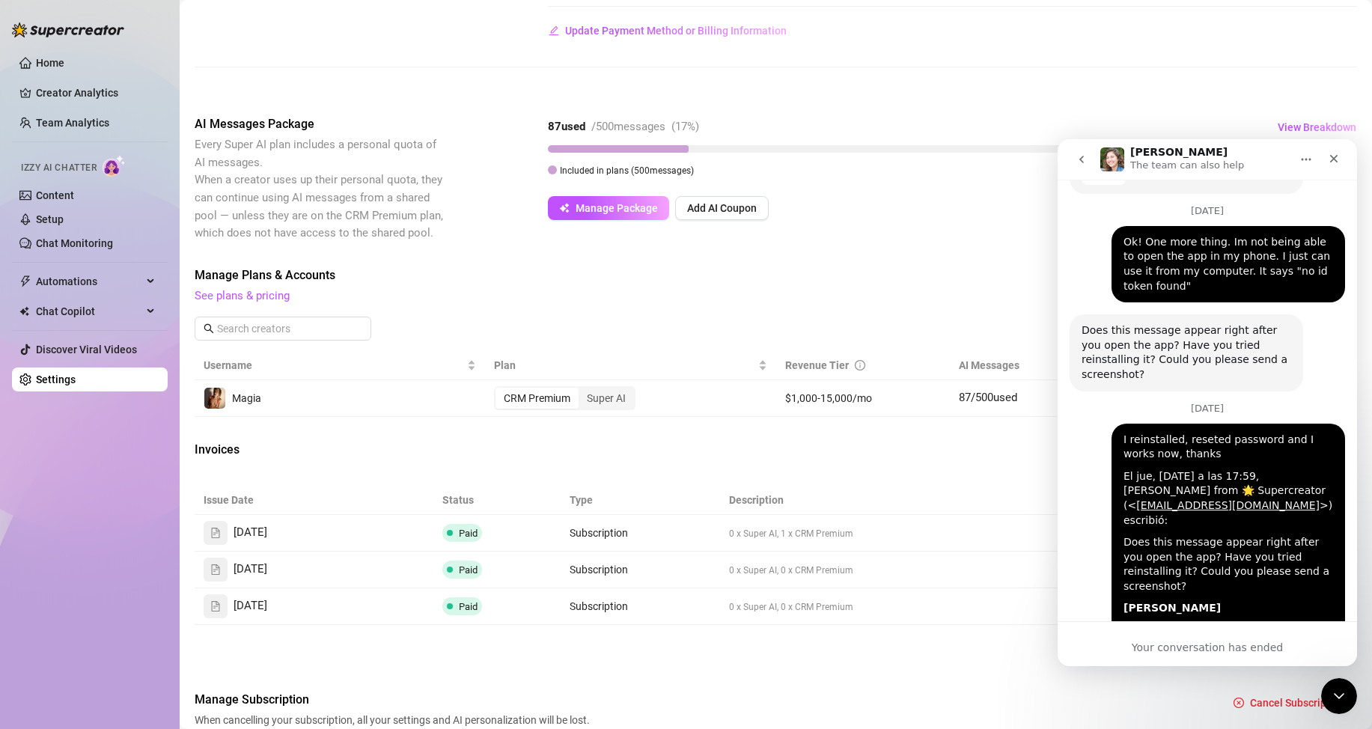
scroll to position [4645, 0]
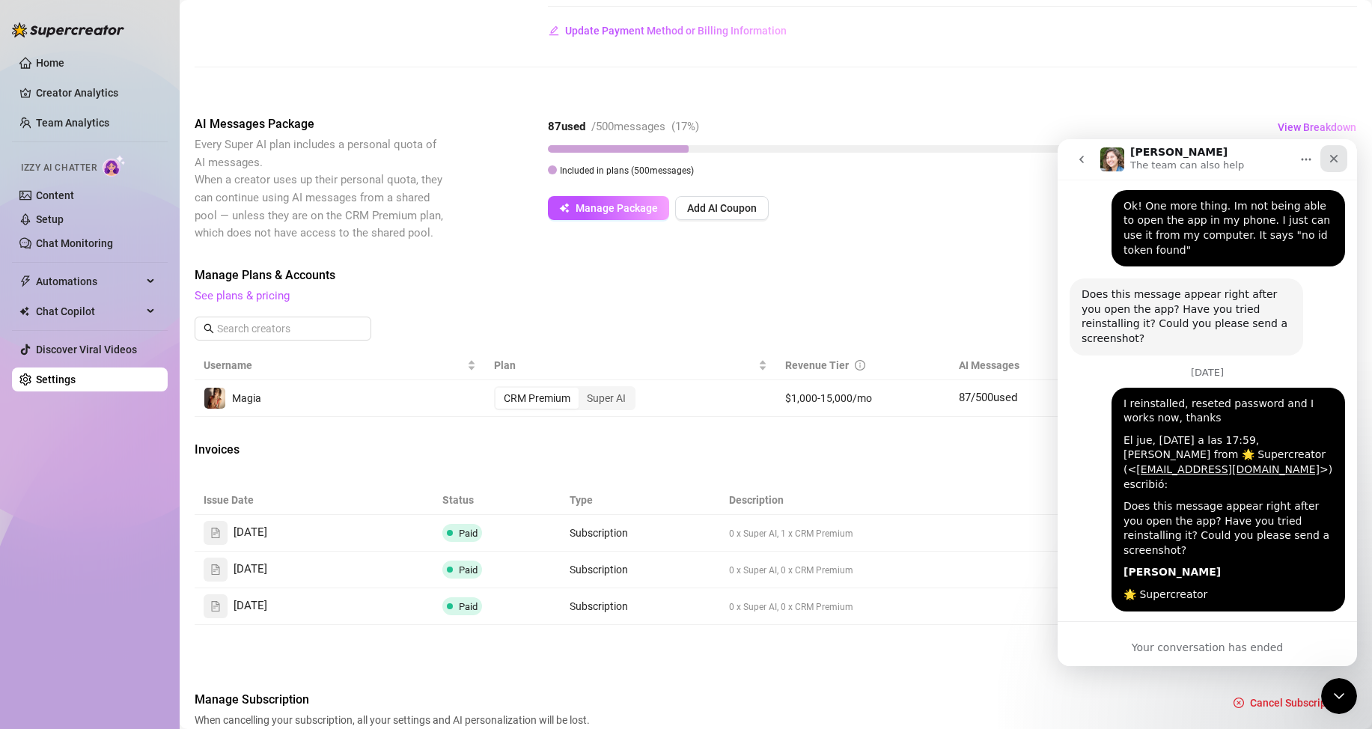
click at [1335, 154] on icon "Close" at bounding box center [1334, 159] width 12 height 12
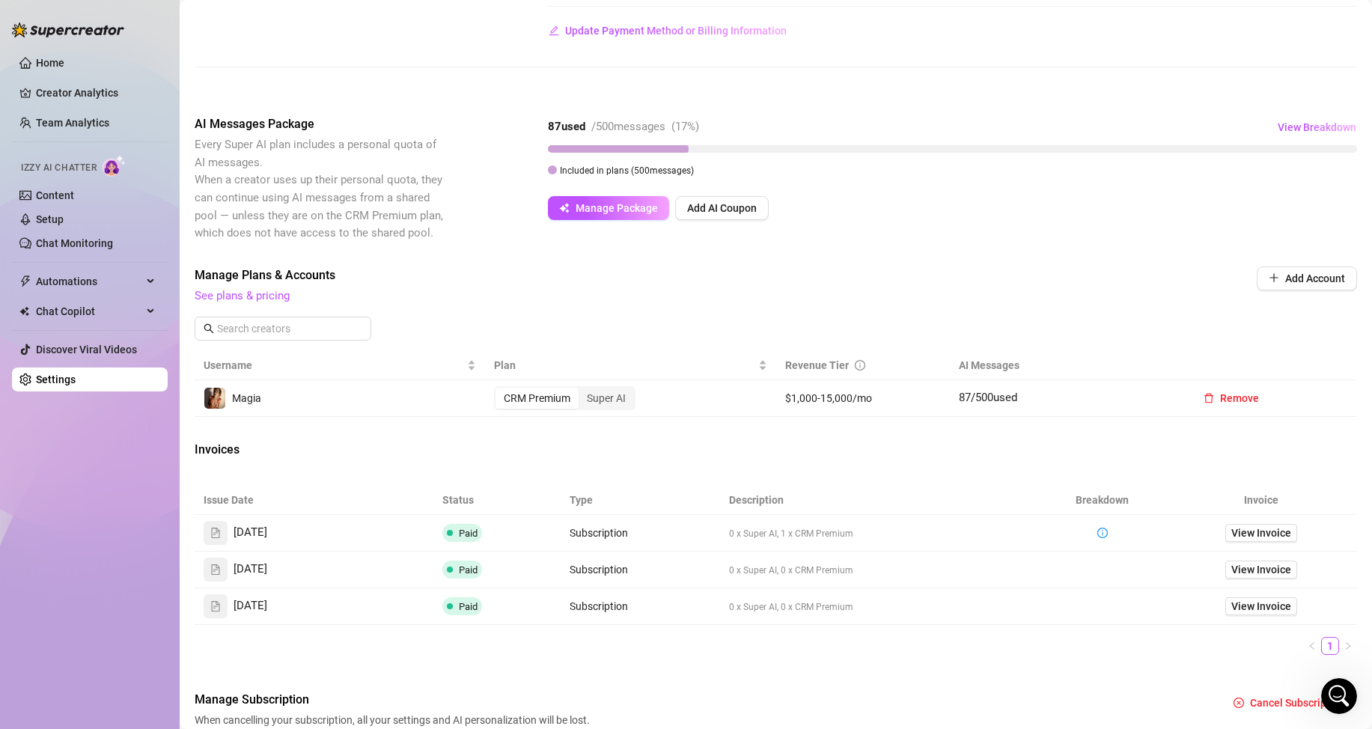
scroll to position [0, 0]
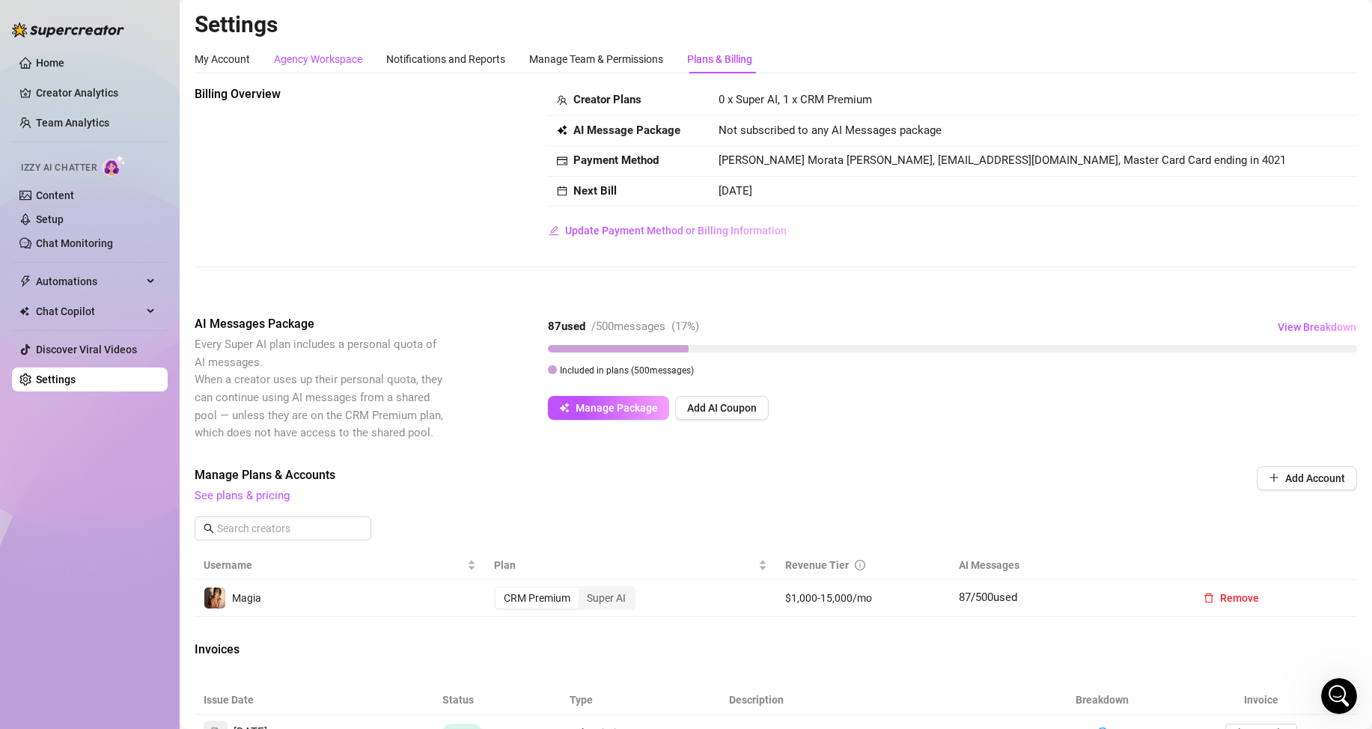
click at [320, 61] on div "Agency Workspace" at bounding box center [318, 59] width 88 height 16
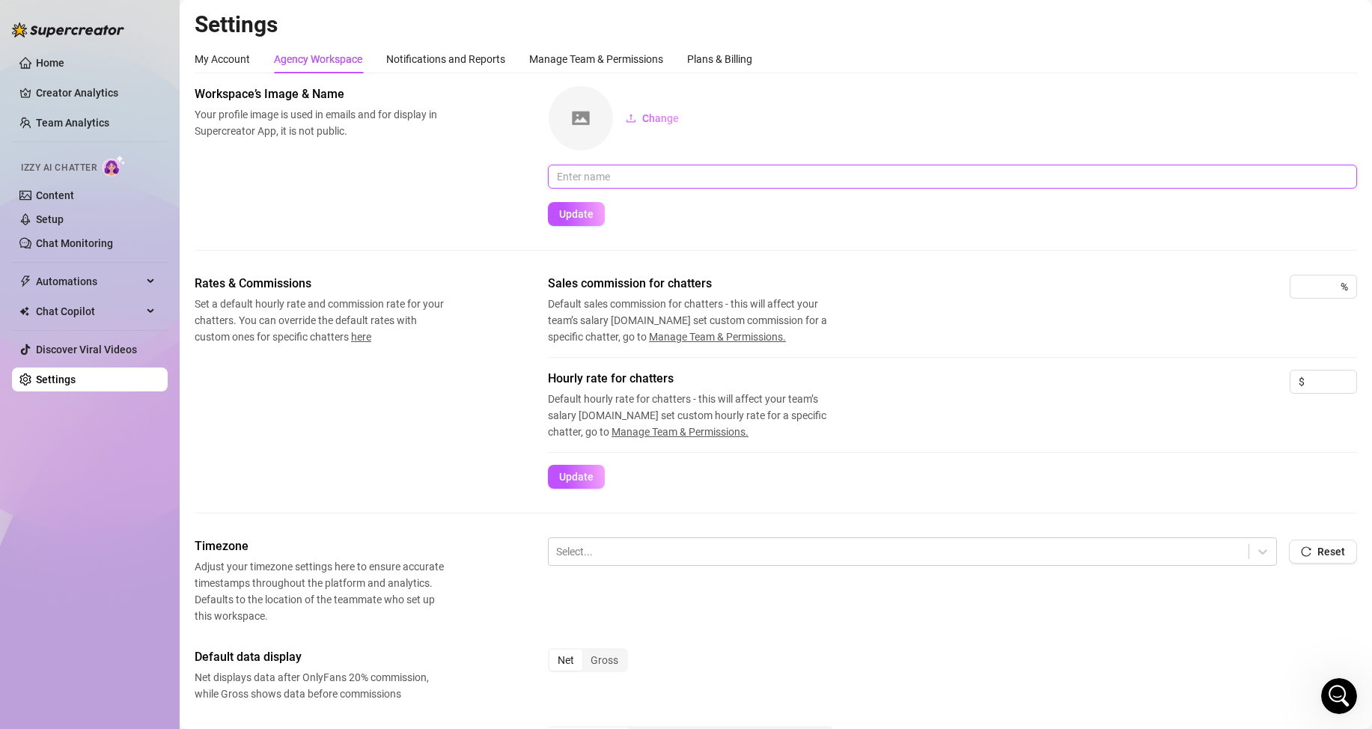
click at [591, 181] on input "text" at bounding box center [952, 177] width 809 height 24
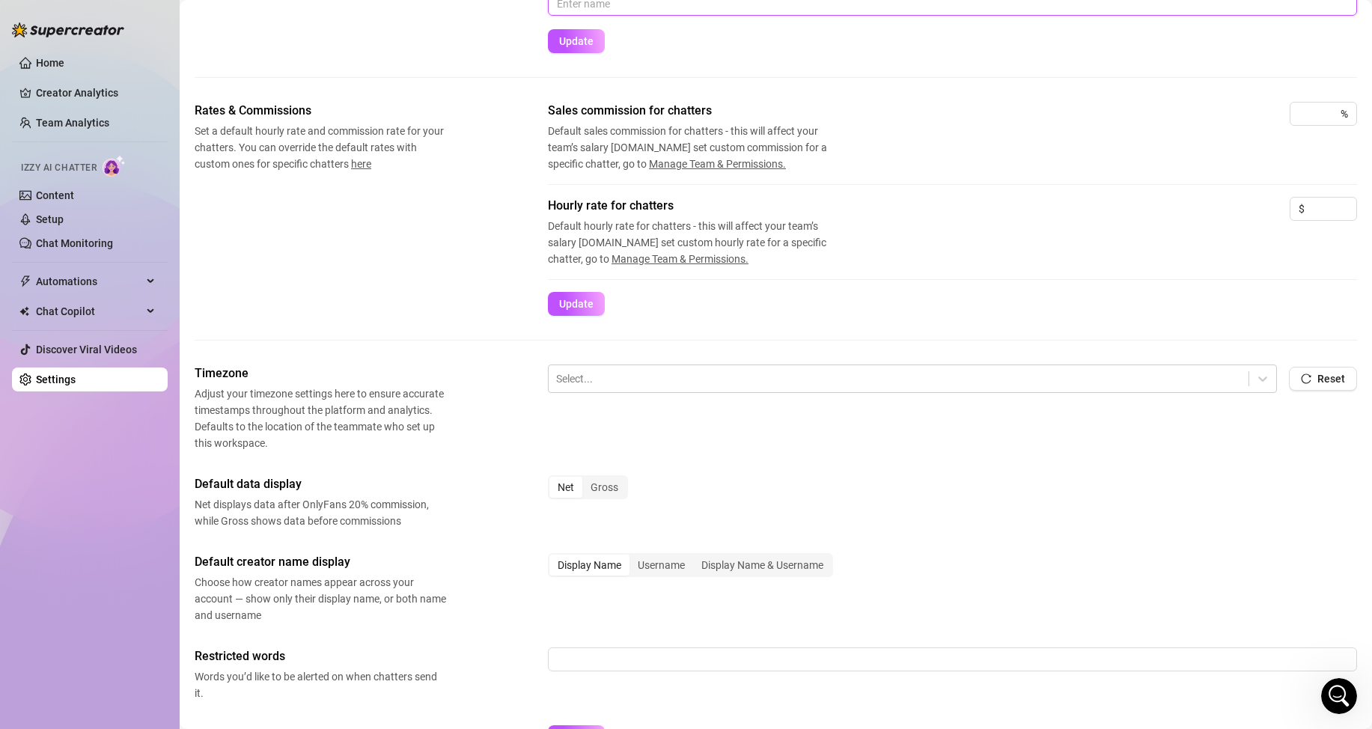
scroll to position [200, 0]
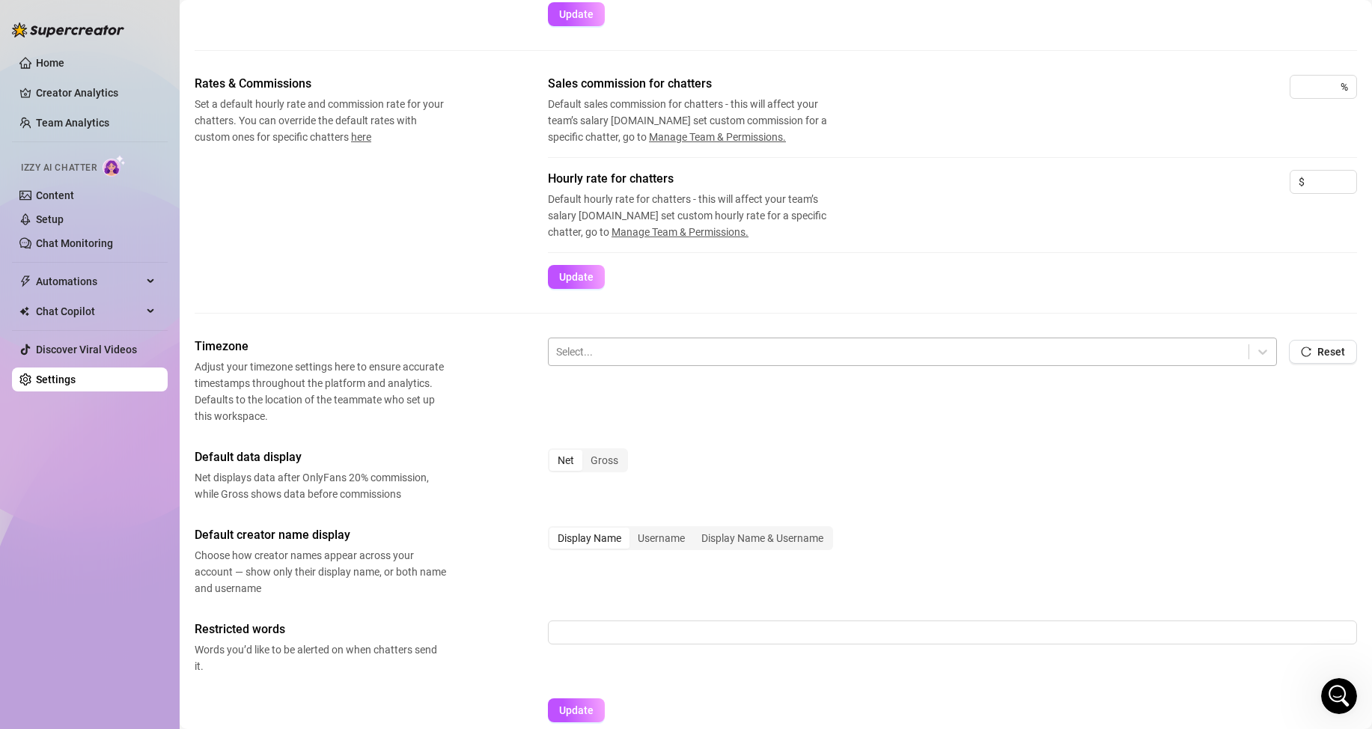
click at [708, 345] on div at bounding box center [898, 351] width 685 height 19
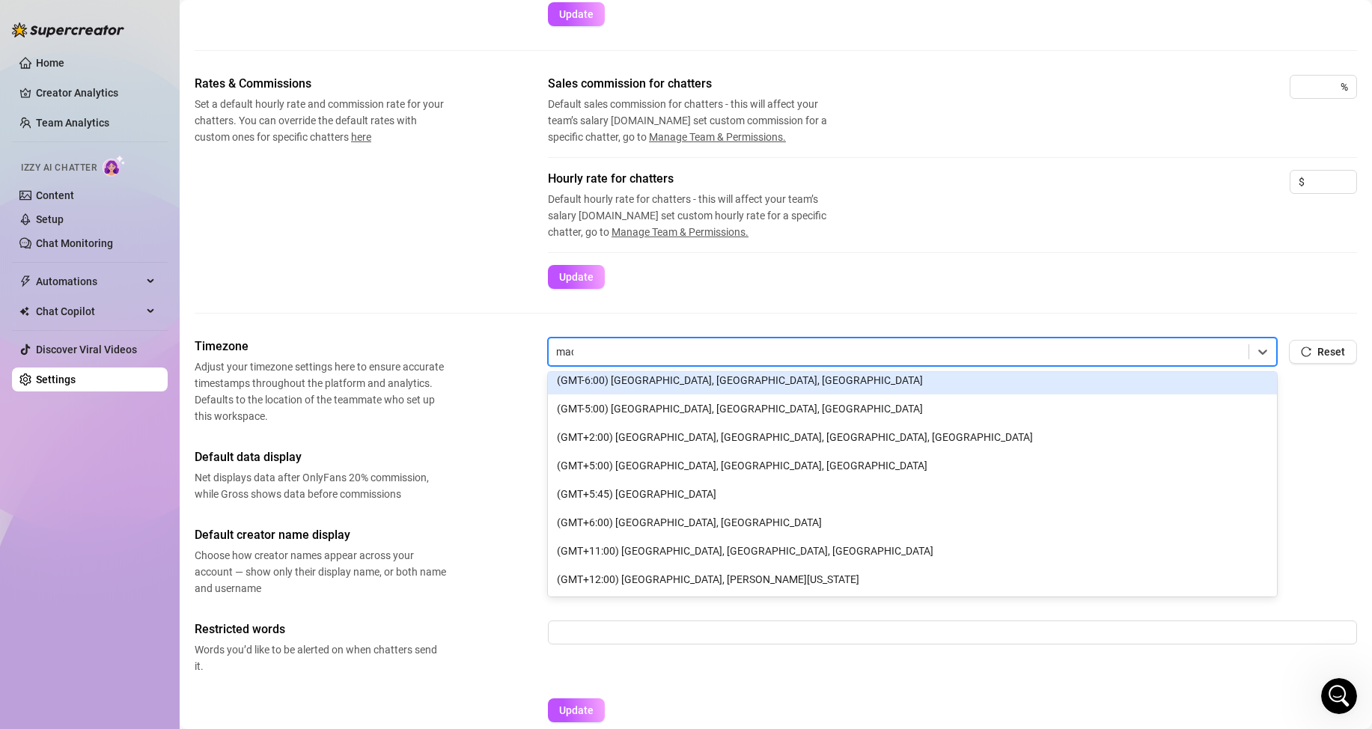
scroll to position [0, 0]
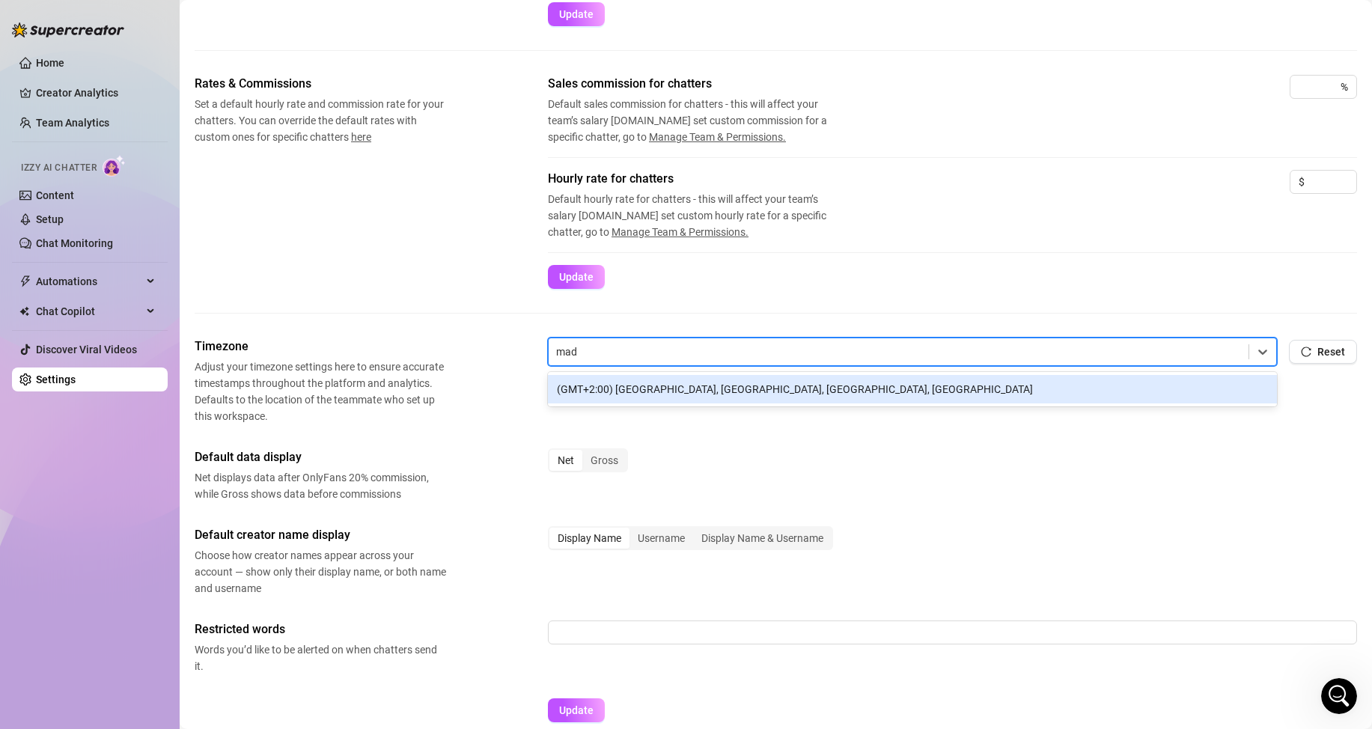
type input "madr"
click at [782, 392] on div "(GMT+2:00) [GEOGRAPHIC_DATA], [GEOGRAPHIC_DATA], [GEOGRAPHIC_DATA], [GEOGRAPHIC…" at bounding box center [912, 389] width 729 height 28
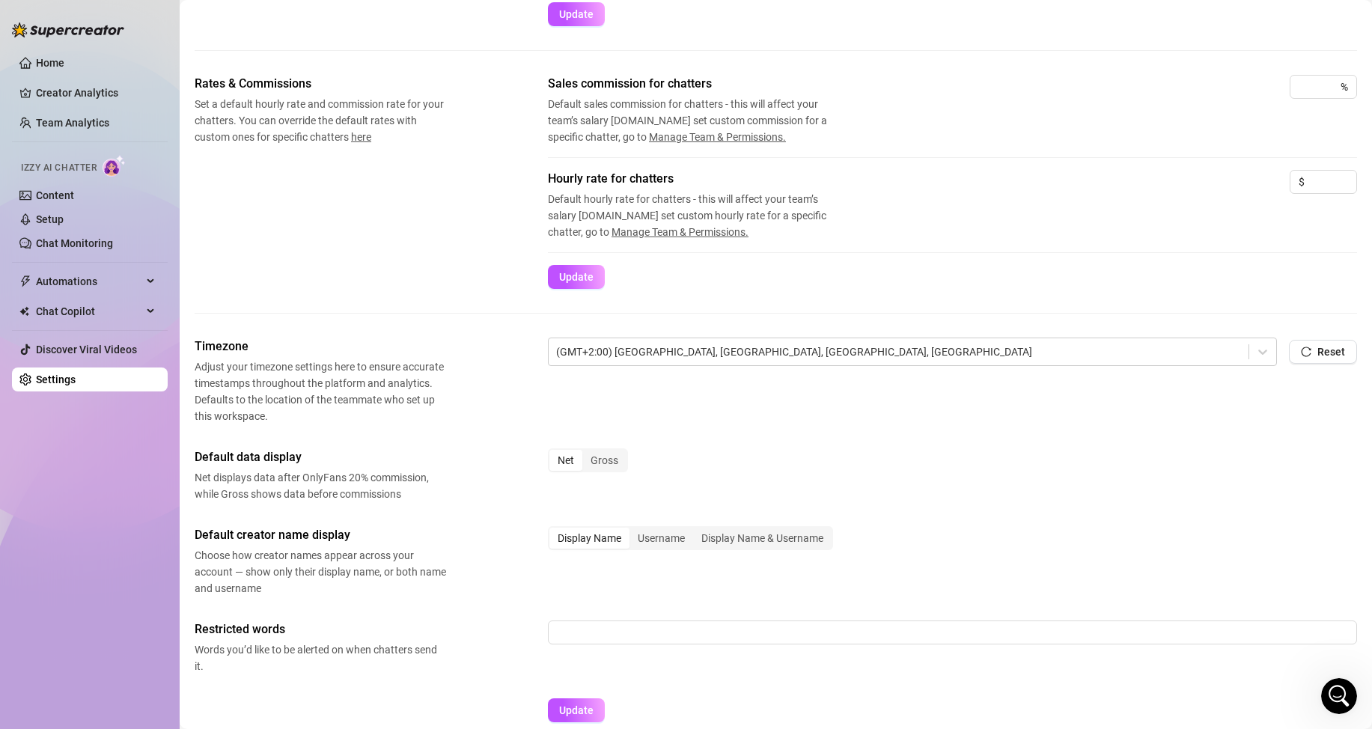
click at [577, 396] on div "Timezone Adjust your timezone settings here to ensure accurate timestamps throu…" at bounding box center [776, 381] width 1163 height 87
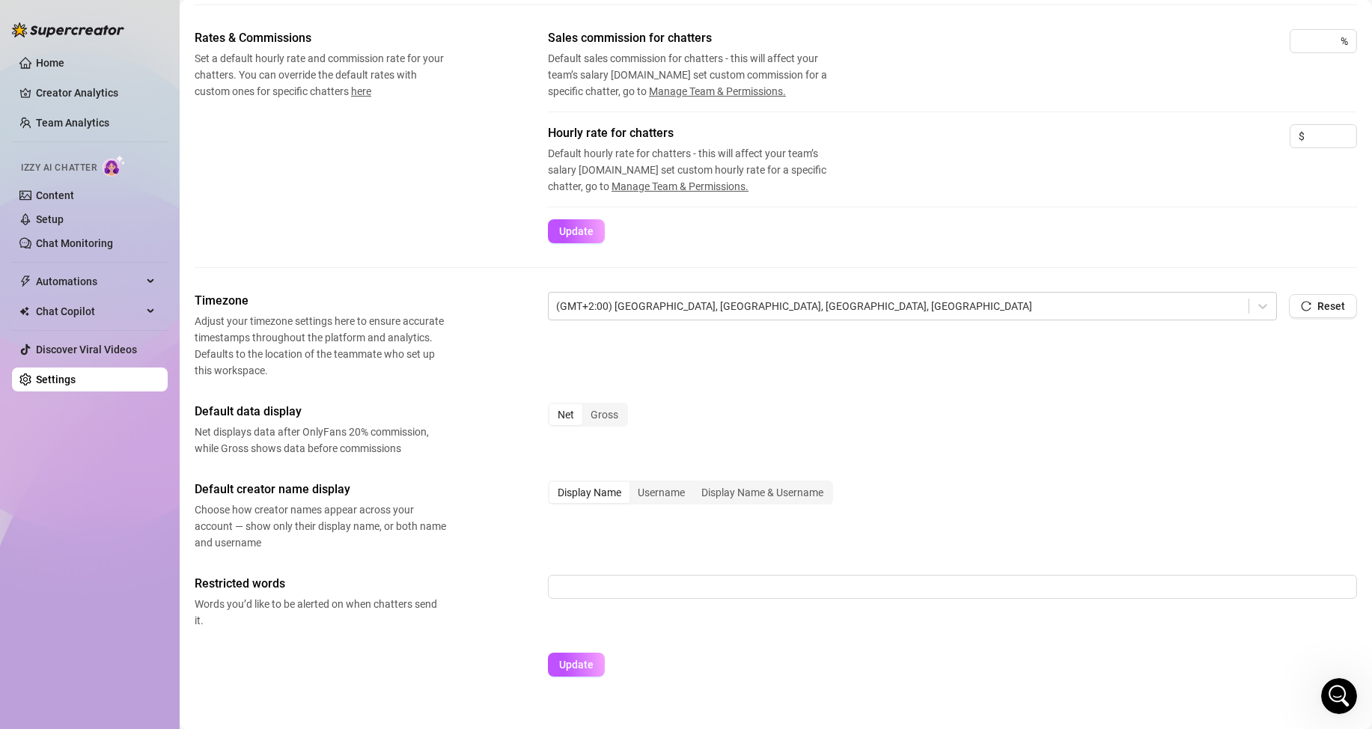
scroll to position [270, 0]
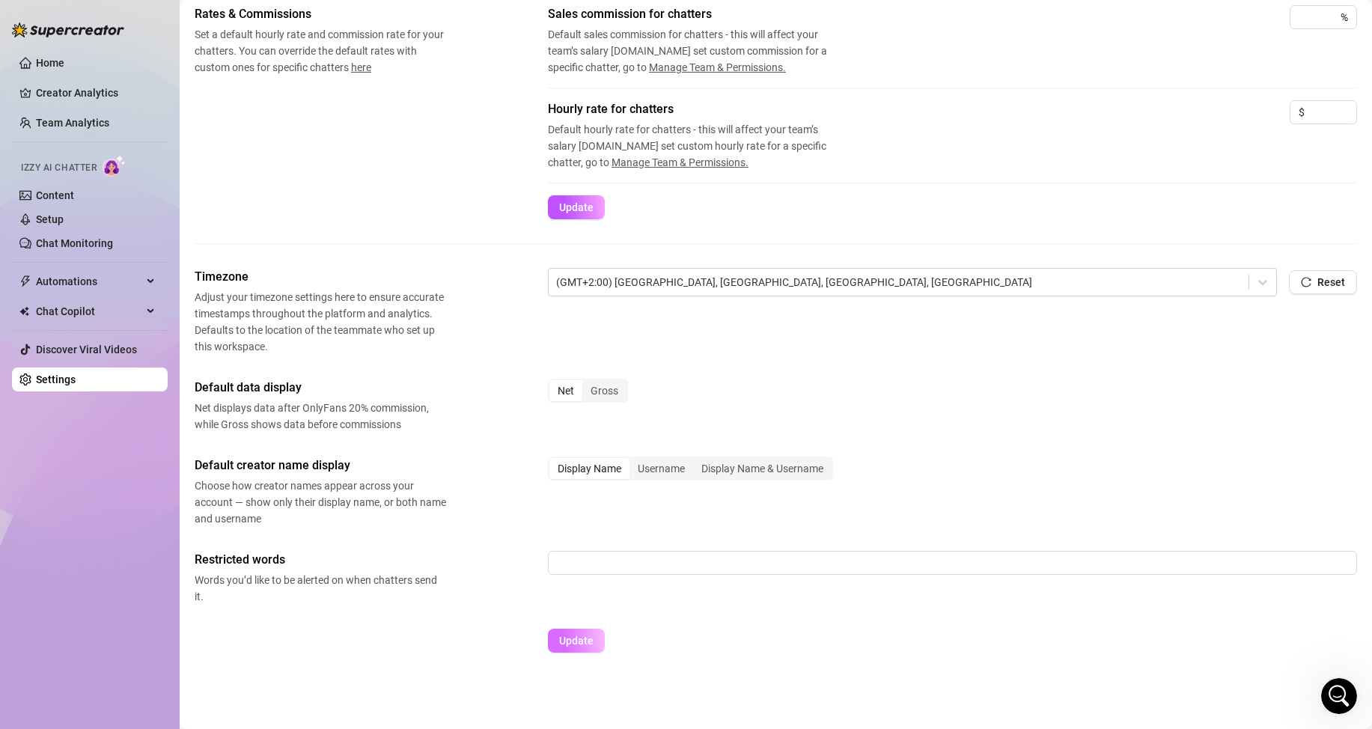
click at [576, 637] on span "Update" at bounding box center [576, 641] width 34 height 12
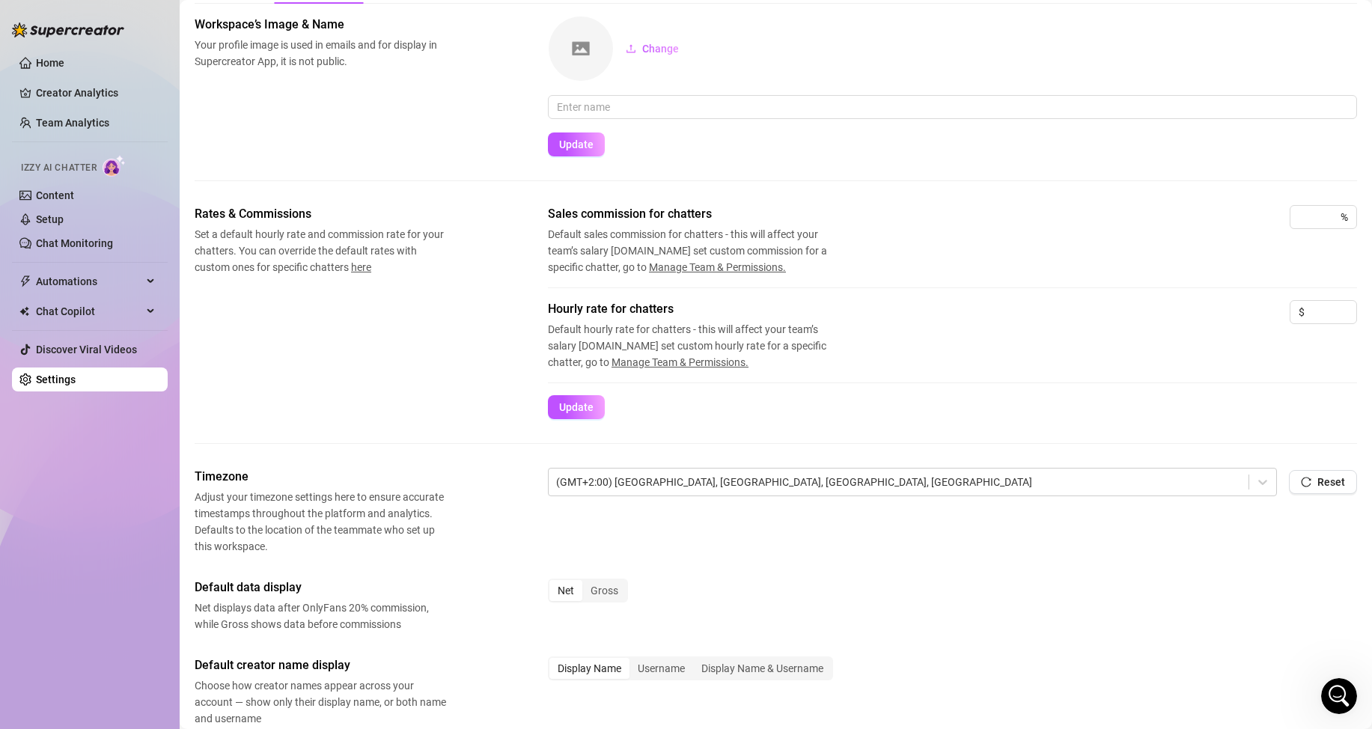
drag, startPoint x: 498, startPoint y: 334, endPoint x: 416, endPoint y: 343, distance: 82.8
click at [416, 343] on div "Rates & Commissions Set a default hourly rate and commission rate for your chat…" at bounding box center [776, 312] width 1163 height 214
click at [718, 330] on span "Default hourly rate for chatters - this will affect your team’s salary [DOMAIN_…" at bounding box center [697, 345] width 299 height 49
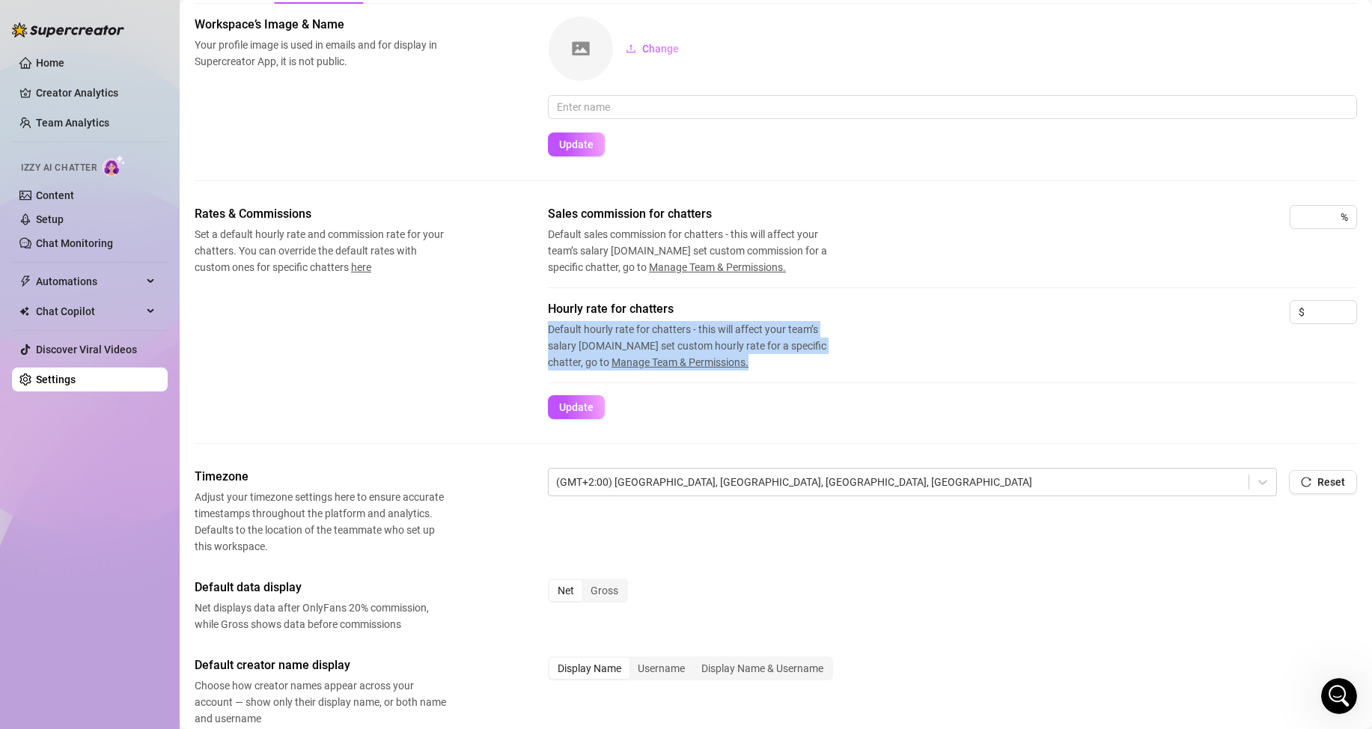
drag, startPoint x: 775, startPoint y: 355, endPoint x: 591, endPoint y: 337, distance: 184.3
click at [523, 320] on div "Rates & Commissions Set a default hourly rate and commission rate for your chat…" at bounding box center [776, 312] width 1163 height 214
drag, startPoint x: 592, startPoint y: 337, endPoint x: 486, endPoint y: 348, distance: 106.9
click at [508, 337] on div "Rates & Commissions Set a default hourly rate and commission rate for your chat…" at bounding box center [776, 312] width 1163 height 214
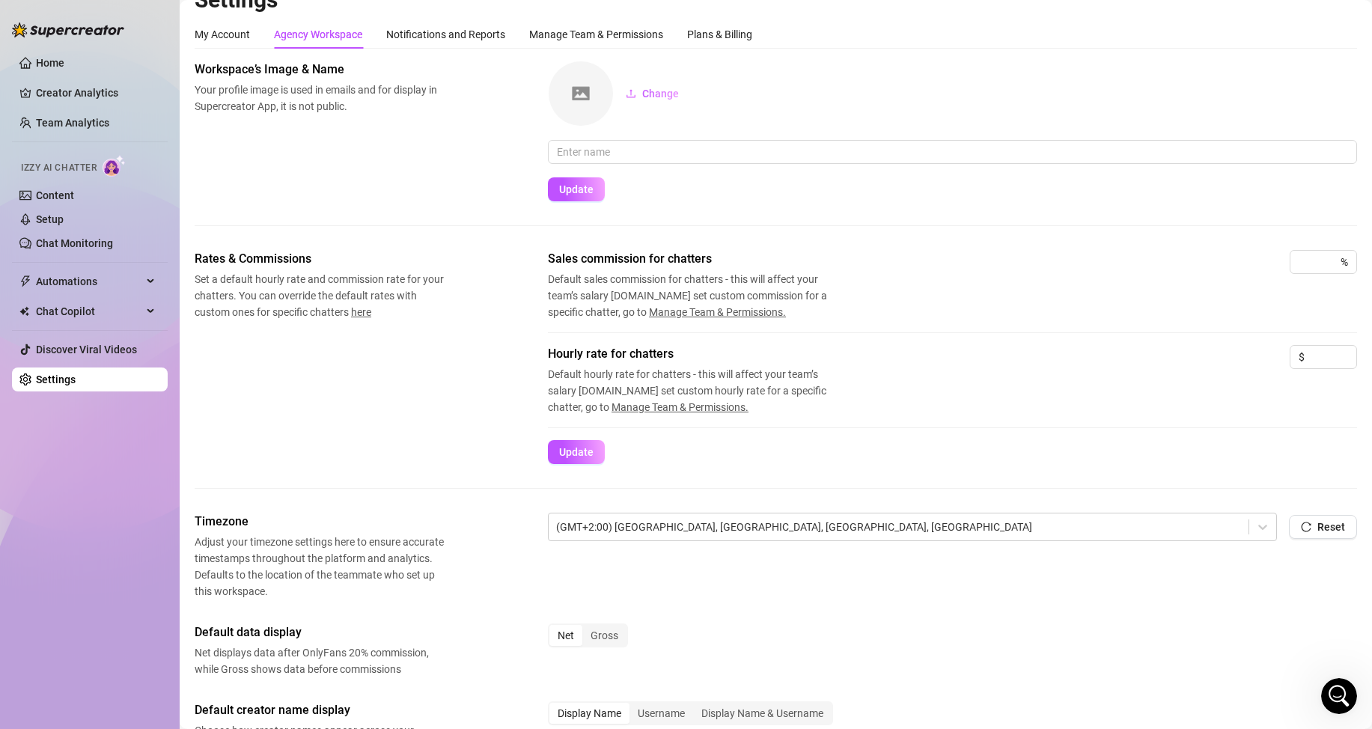
scroll to position [0, 0]
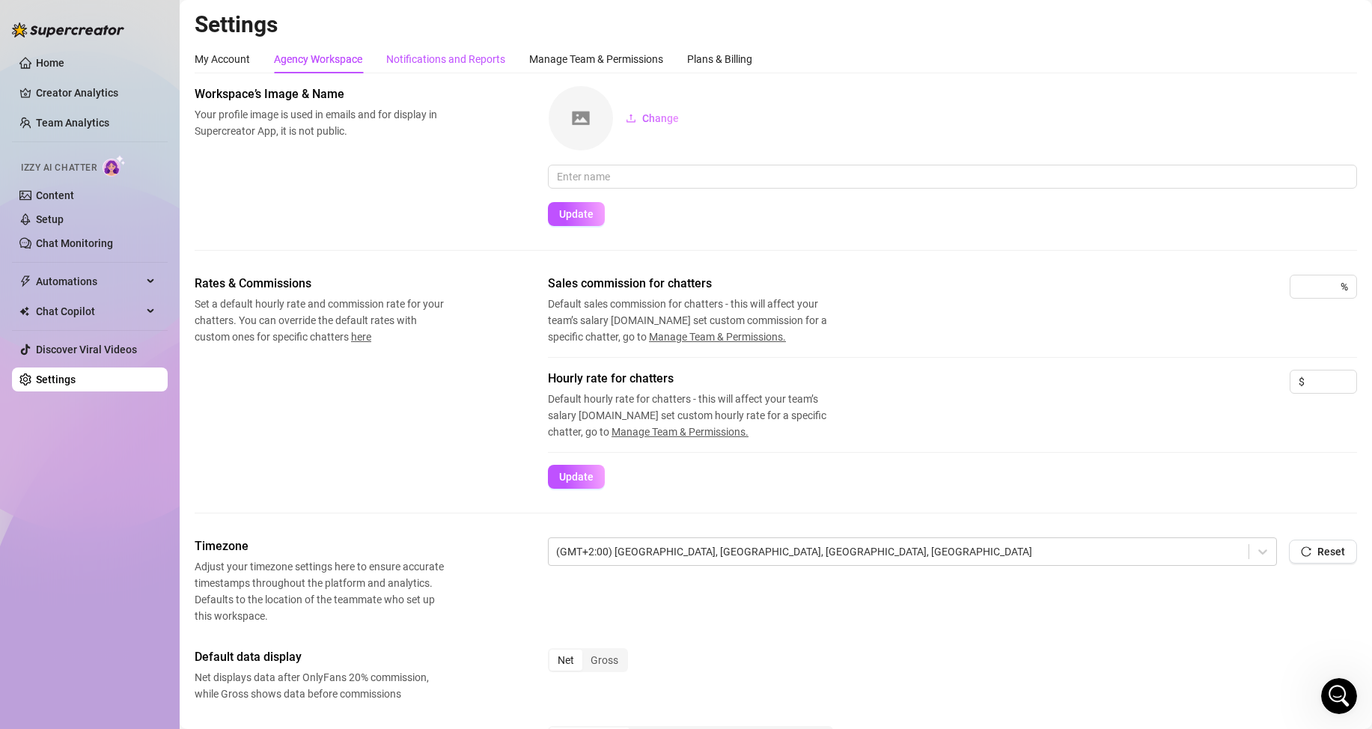
click at [428, 60] on div "Notifications and Reports" at bounding box center [445, 59] width 119 height 16
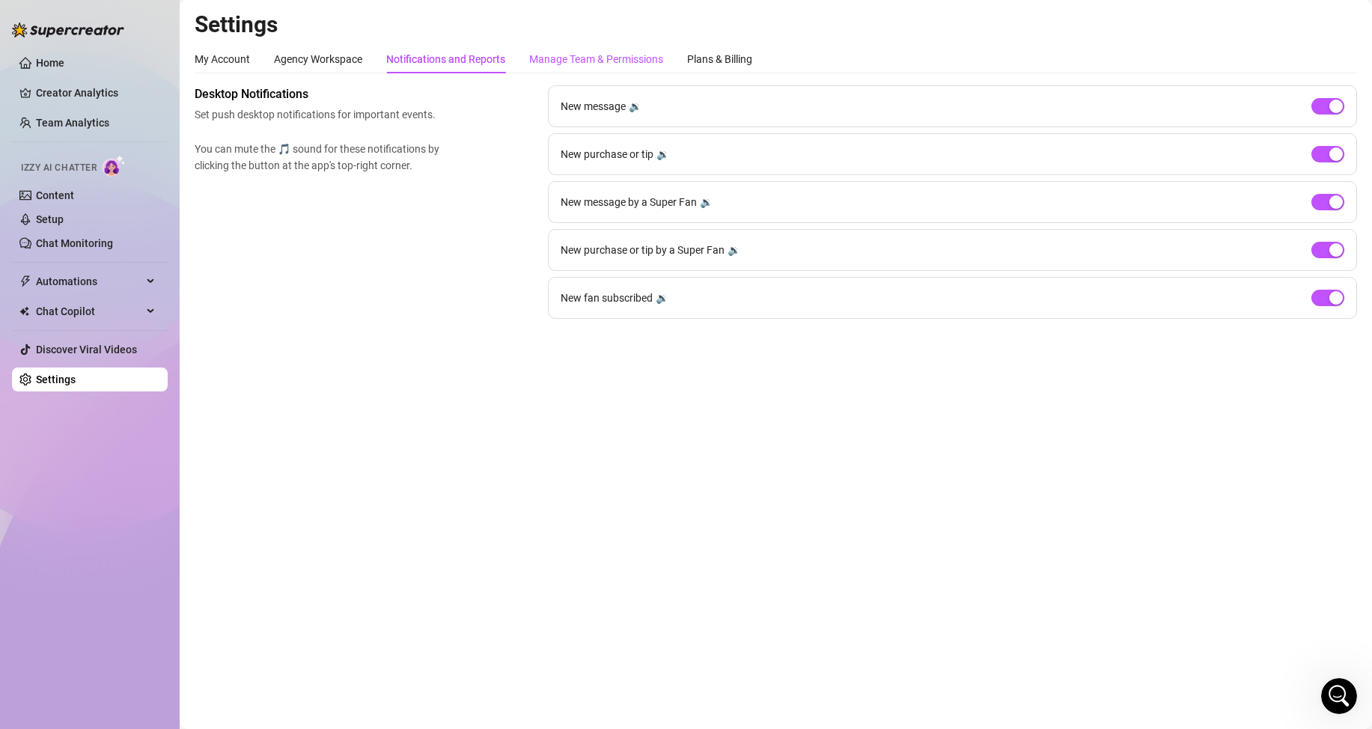
click at [566, 58] on div "Manage Team & Permissions" at bounding box center [596, 59] width 134 height 16
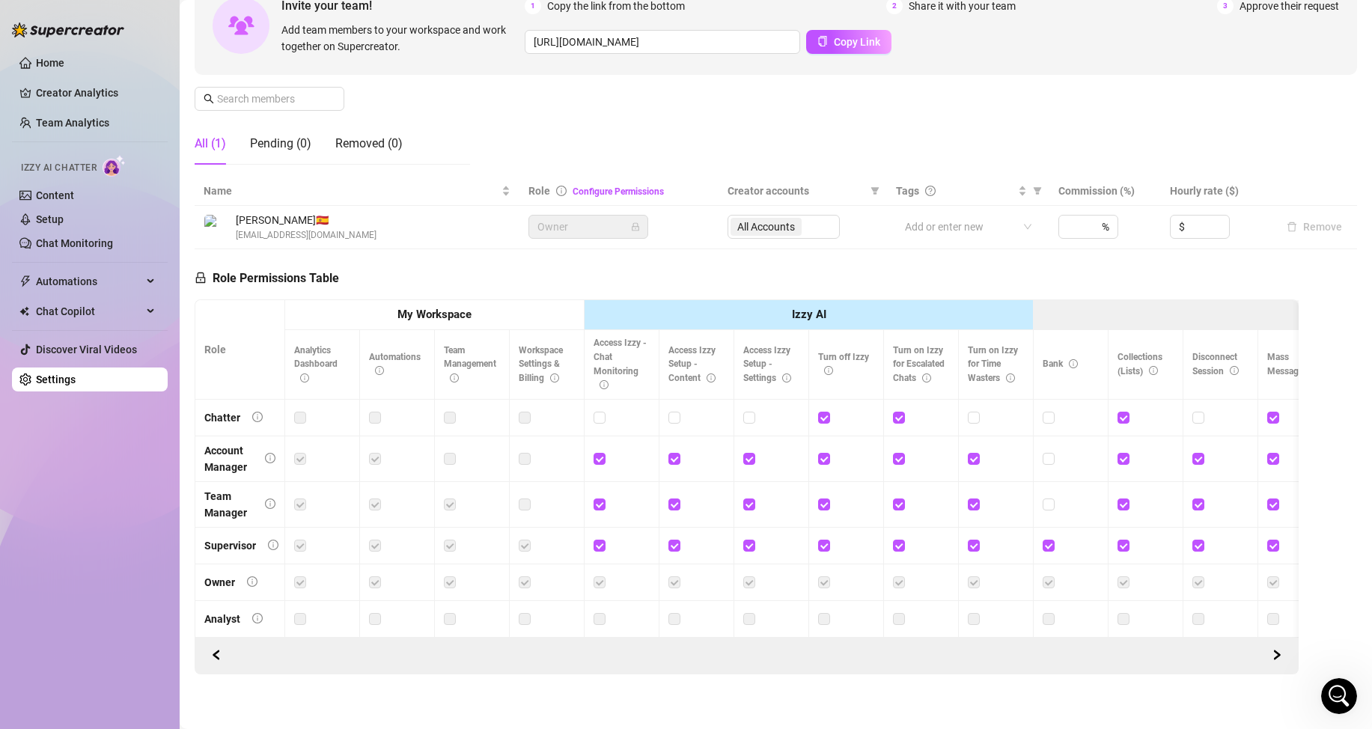
scroll to position [180, 0]
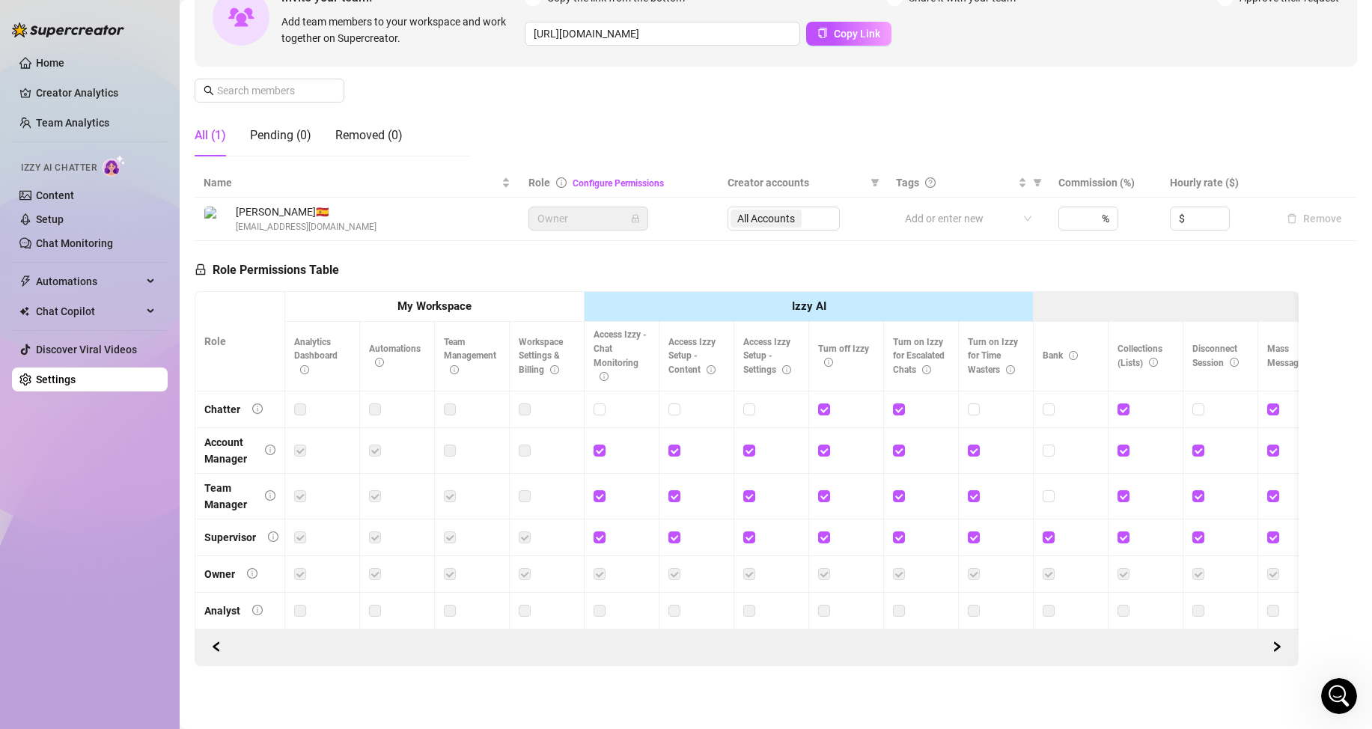
click at [250, 204] on span "[PERSON_NAME] 🇪🇸" at bounding box center [306, 212] width 141 height 16
click at [63, 221] on link "Setup" at bounding box center [50, 219] width 28 height 12
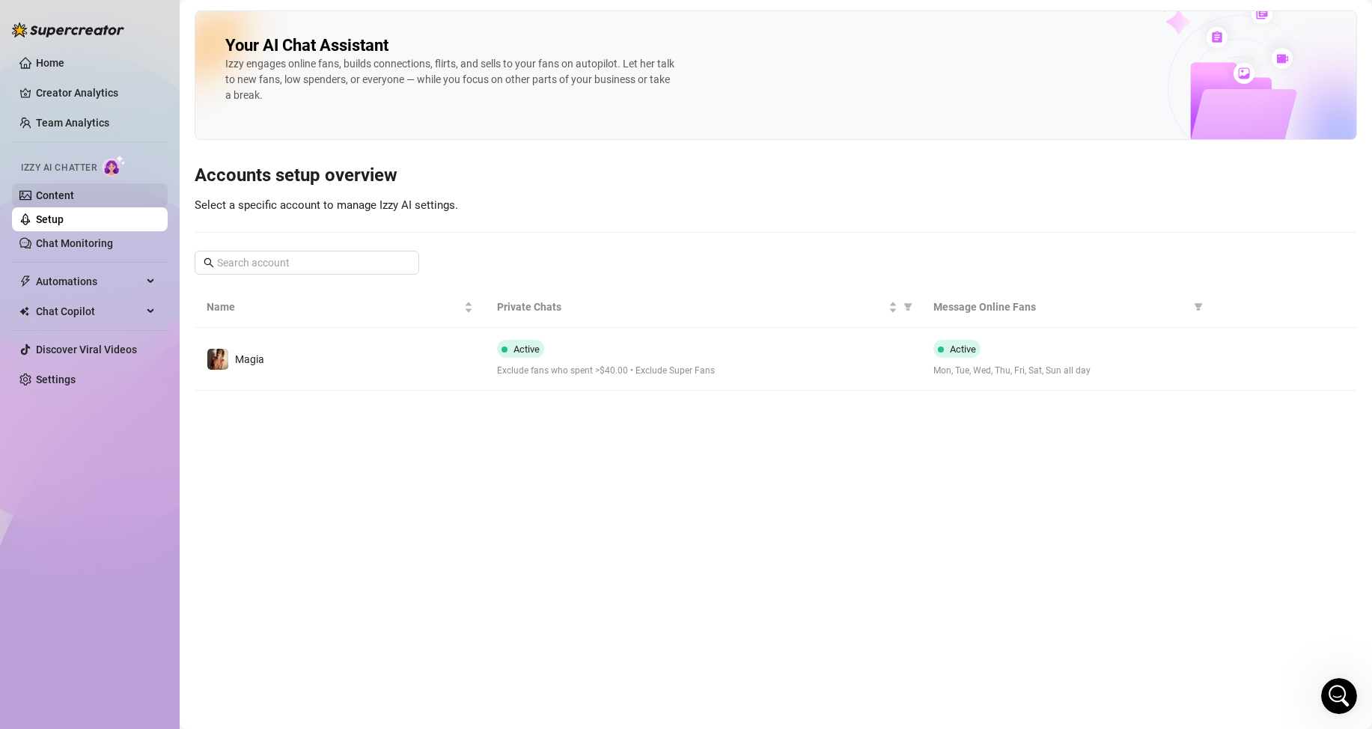
click at [43, 189] on link "Content" at bounding box center [55, 195] width 38 height 12
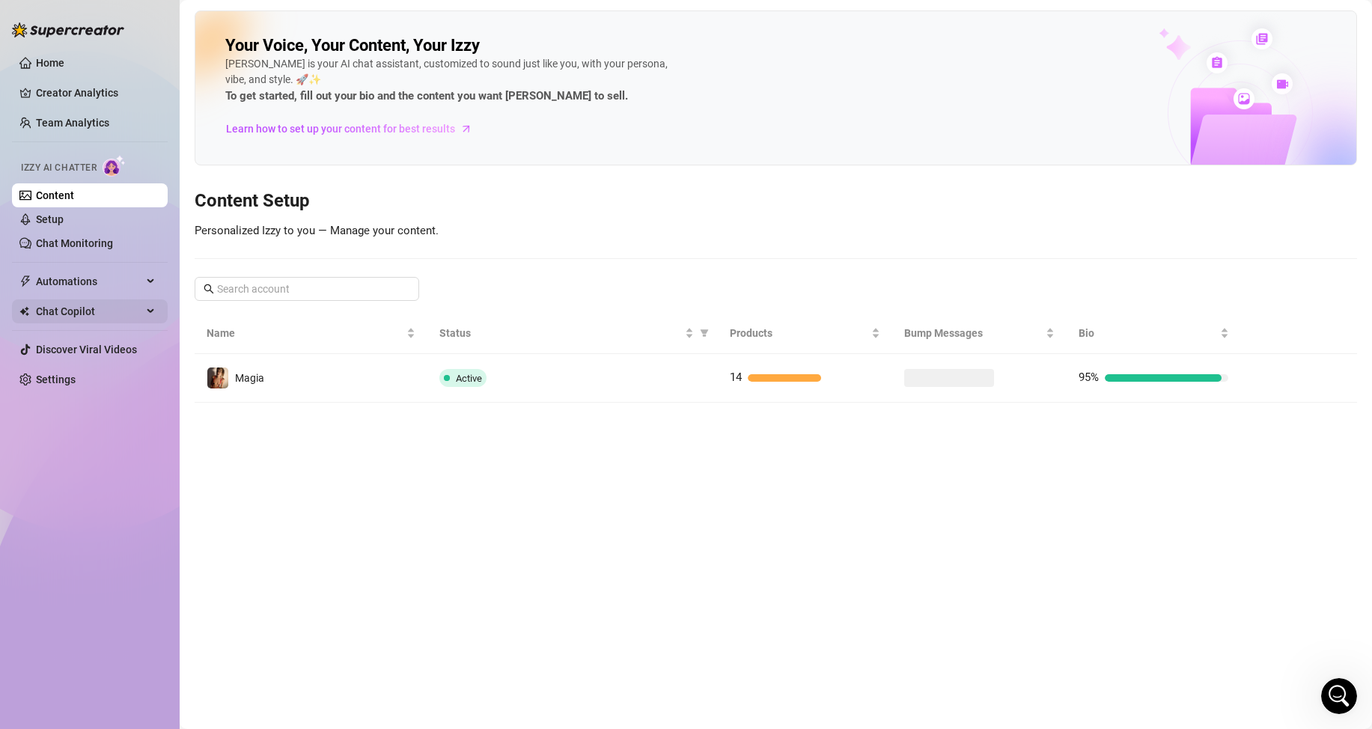
click at [59, 310] on span "Chat Copilot" at bounding box center [89, 311] width 106 height 24
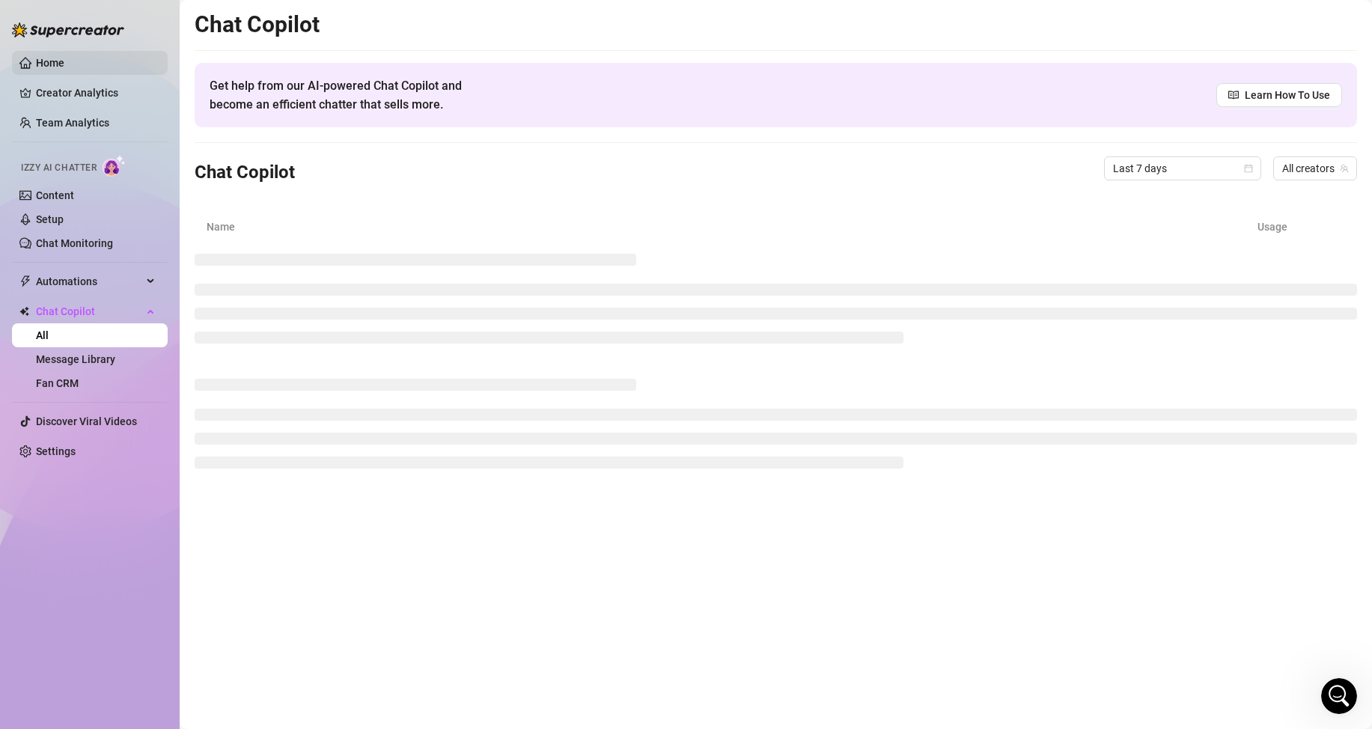
click at [64, 63] on link "Home" at bounding box center [50, 63] width 28 height 12
